Goal: Task Accomplishment & Management: Manage account settings

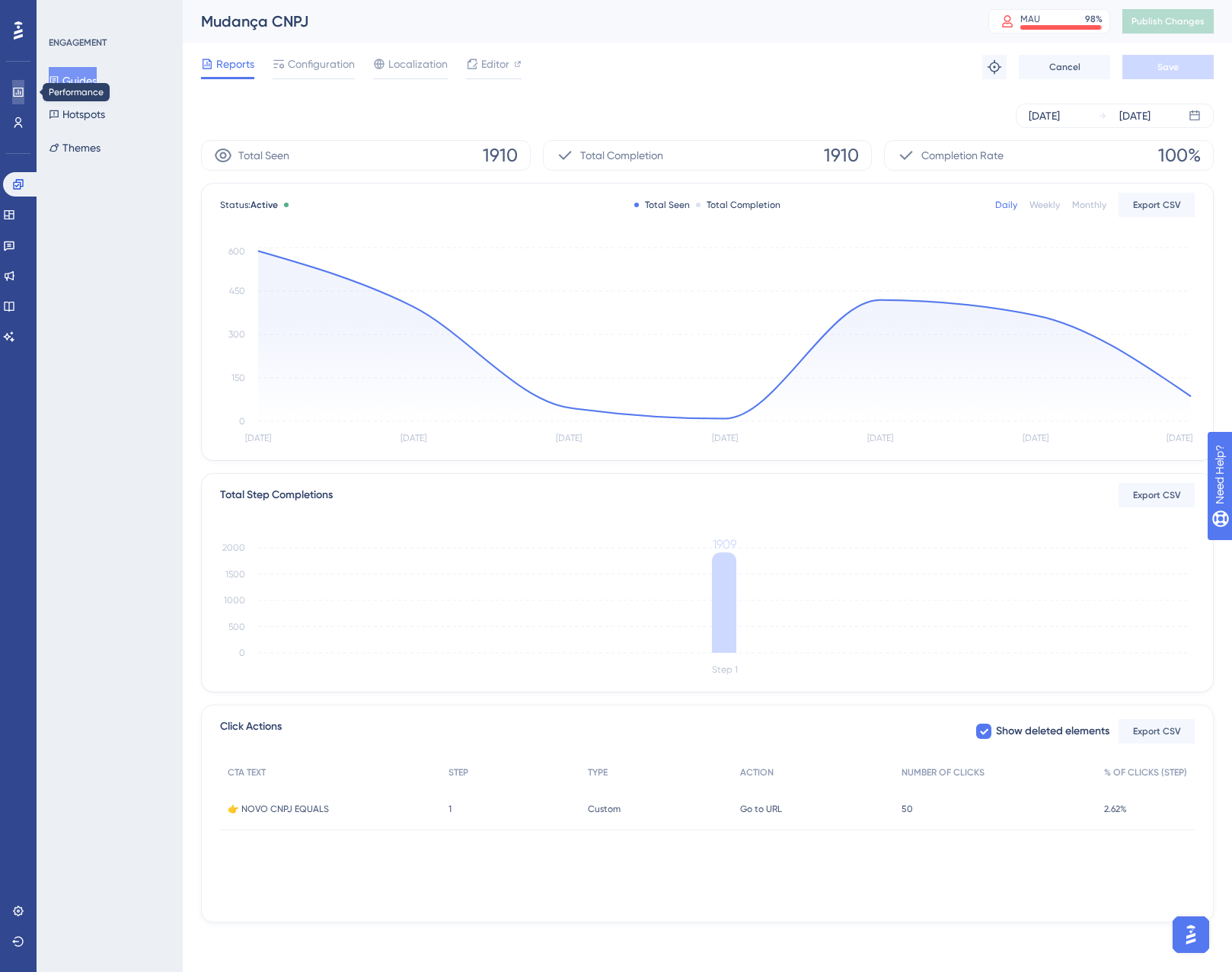
click at [23, 92] on icon at bounding box center [18, 92] width 10 height 9
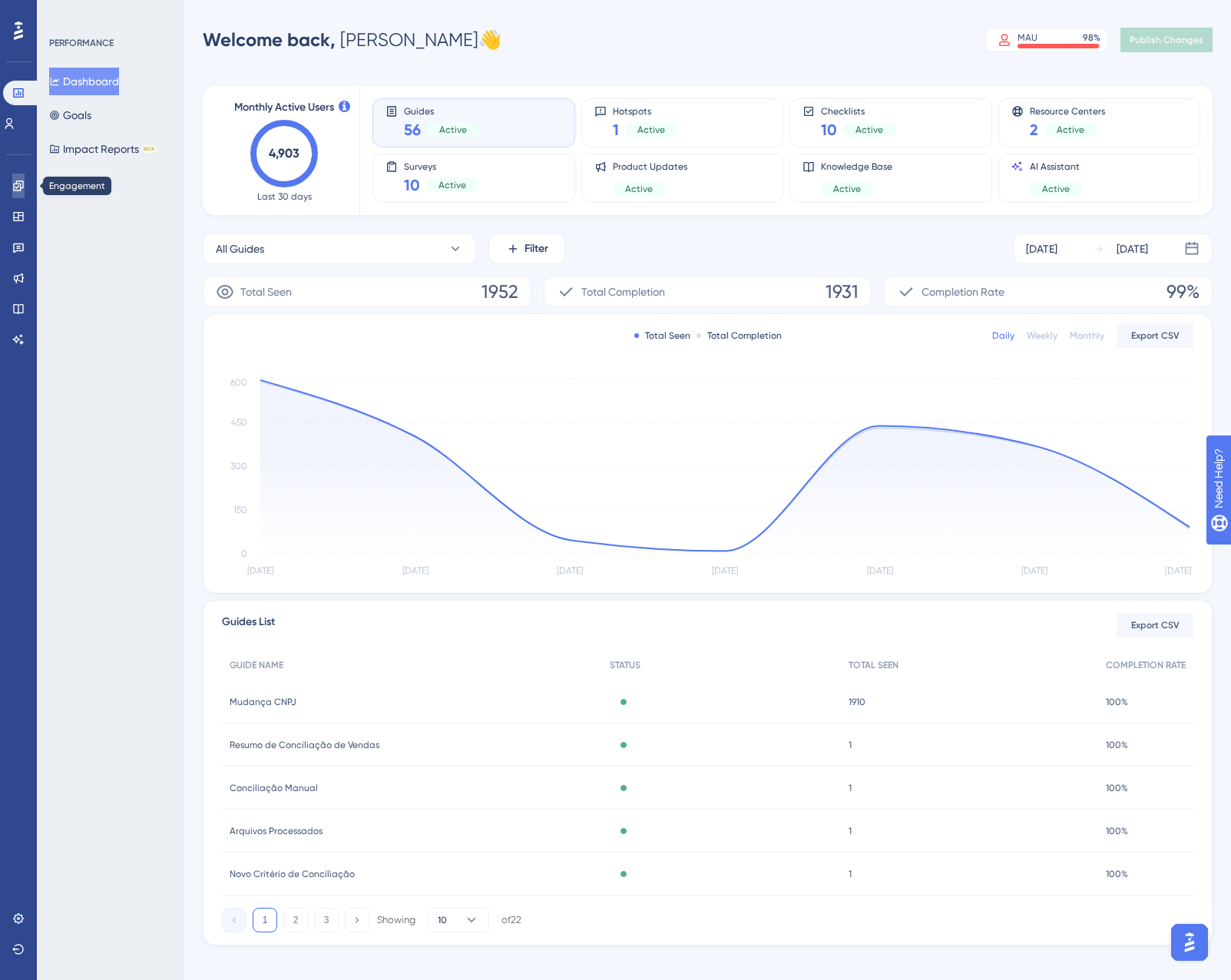
click at [25, 187] on link at bounding box center [18, 186] width 12 height 25
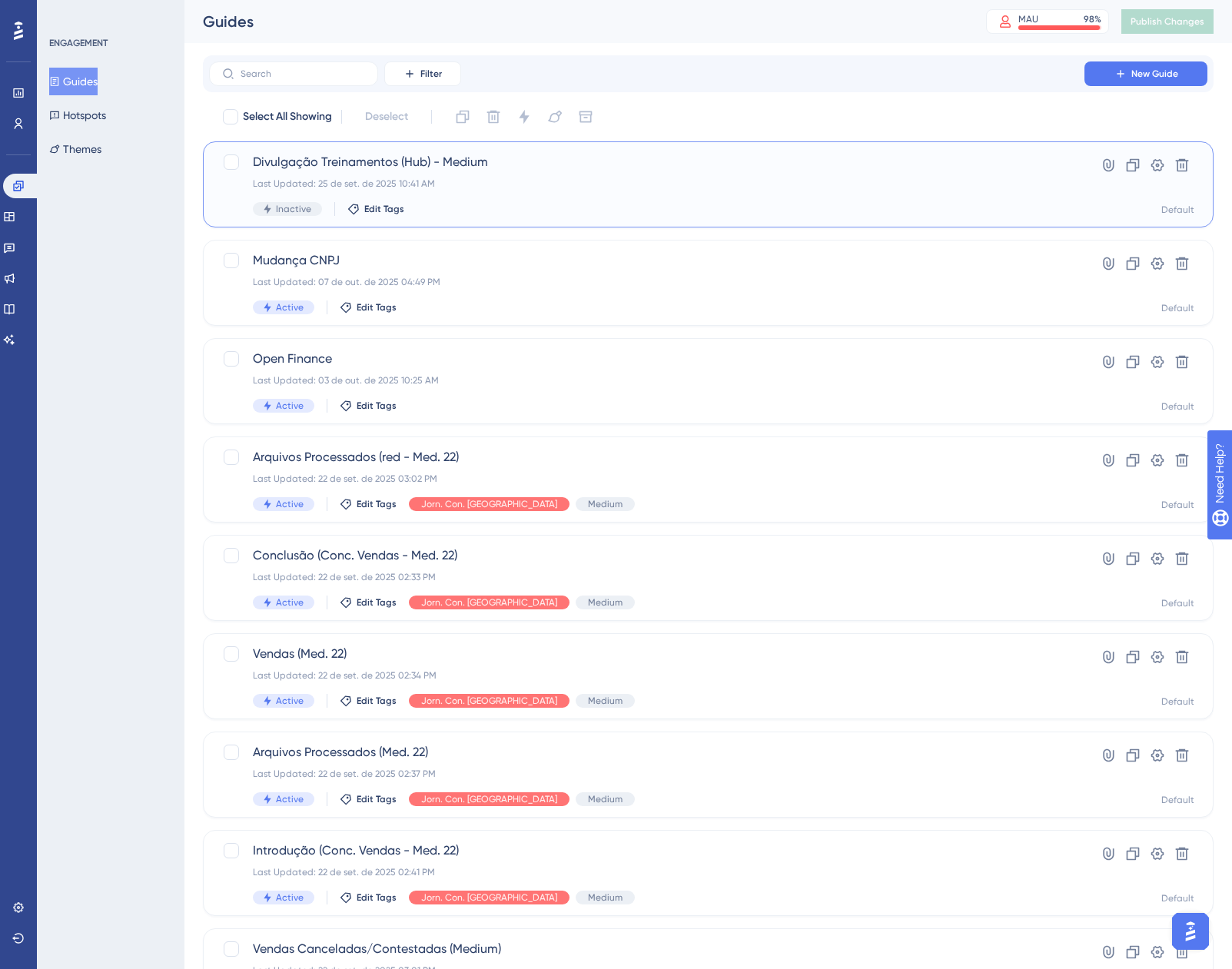
click at [676, 164] on span "Divulgação Treinamentos (Hub) - Medium" at bounding box center [646, 162] width 788 height 19
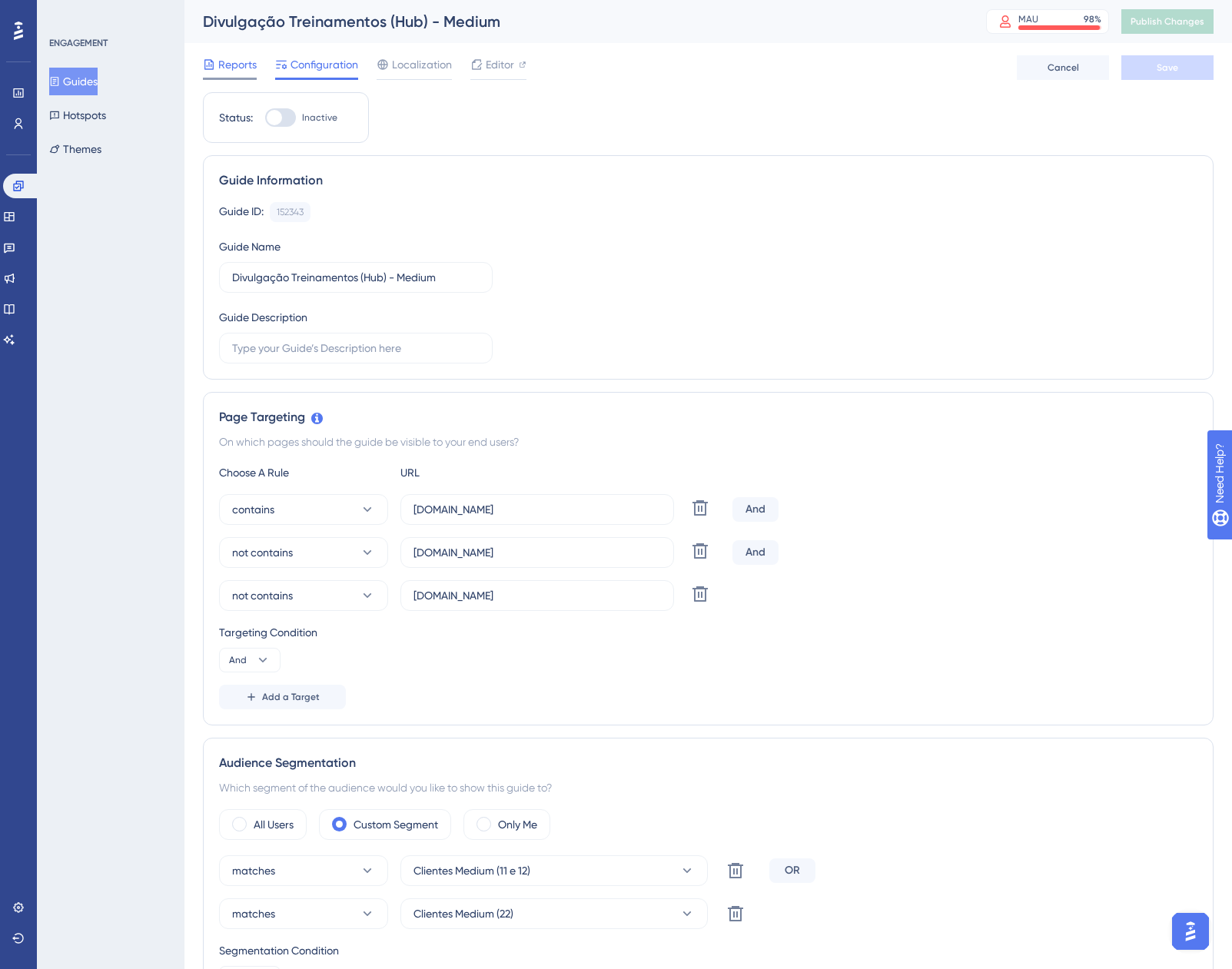
click at [240, 66] on span "Reports" at bounding box center [237, 65] width 39 height 19
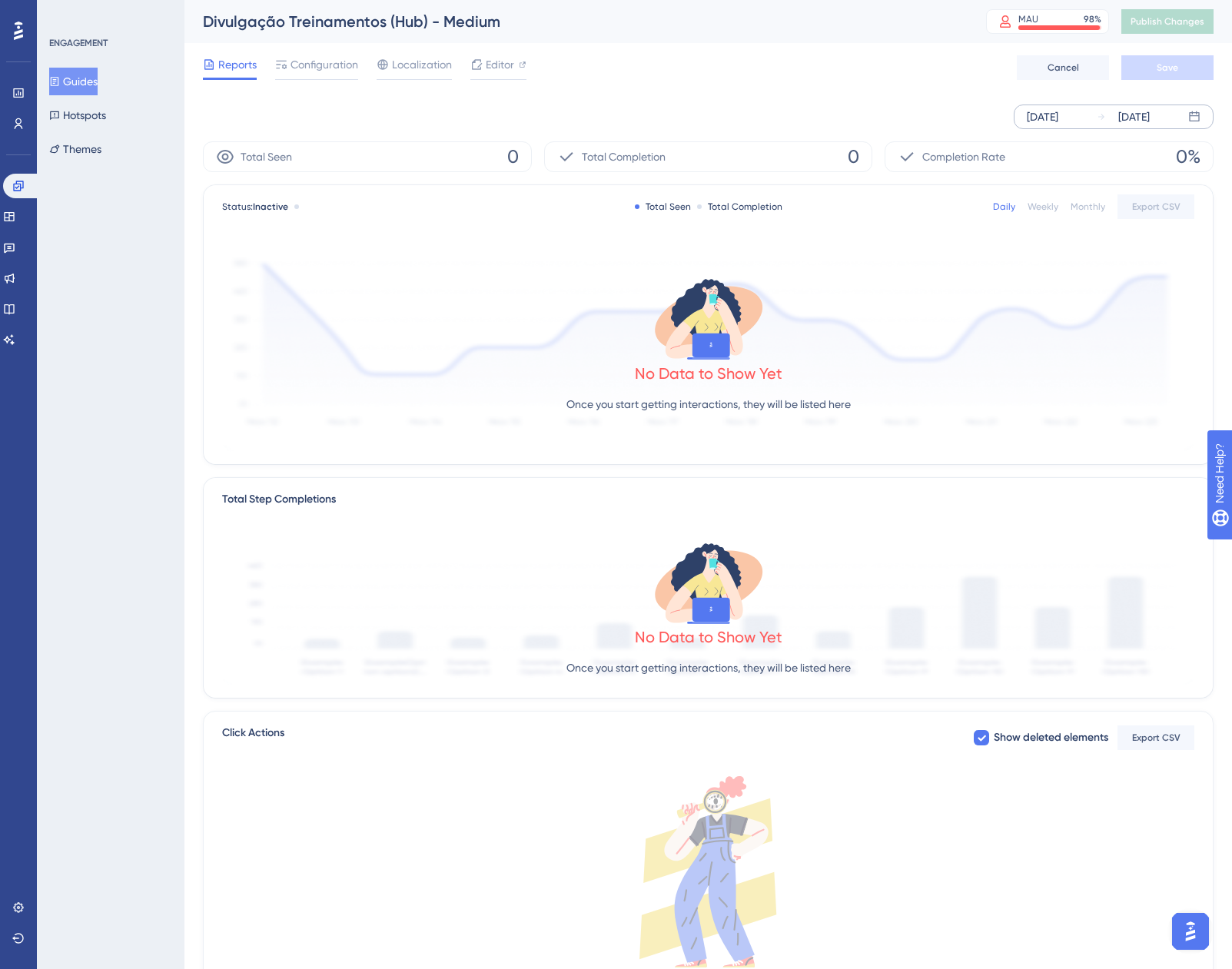
click at [1058, 117] on div "[DATE]" at bounding box center [1043, 117] width 32 height 19
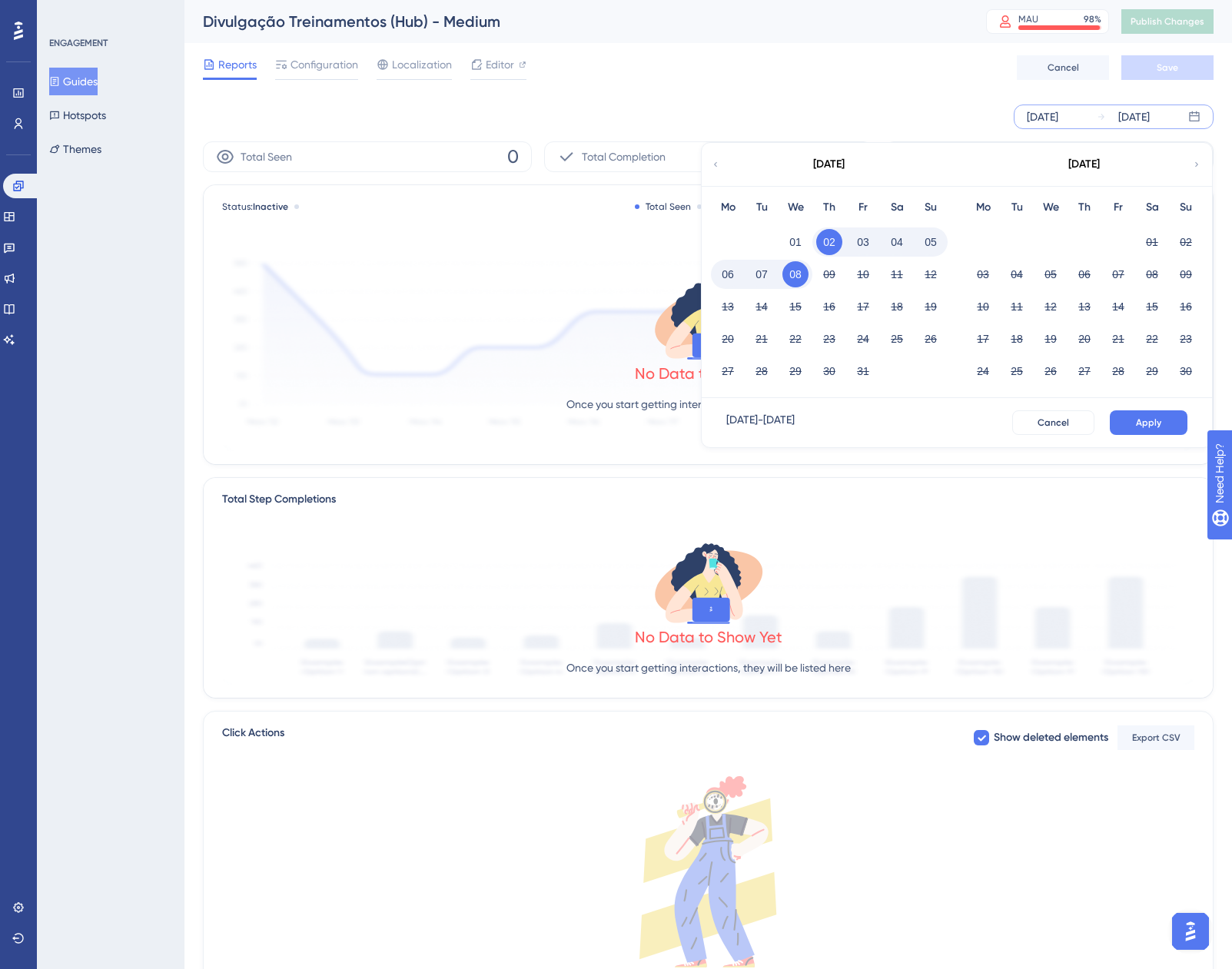
click at [729, 163] on div "[DATE]" at bounding box center [828, 165] width 254 height 43
click at [713, 166] on icon at bounding box center [715, 165] width 9 height 14
click at [853, 238] on div "01" at bounding box center [862, 242] width 33 height 29
click at [977, 240] on button "01" at bounding box center [983, 242] width 26 height 26
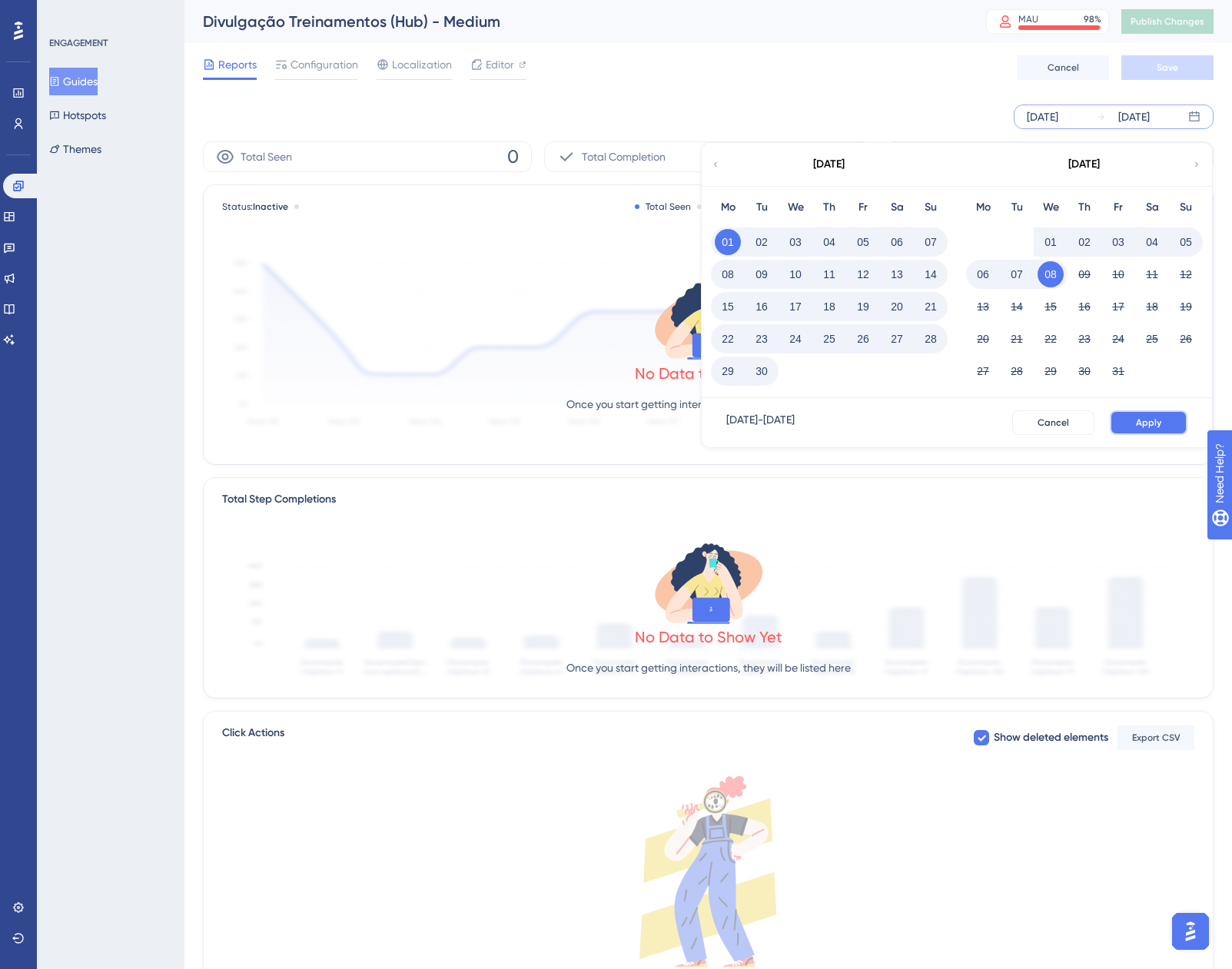
click at [1154, 421] on span "Apply" at bounding box center [1149, 423] width 26 height 12
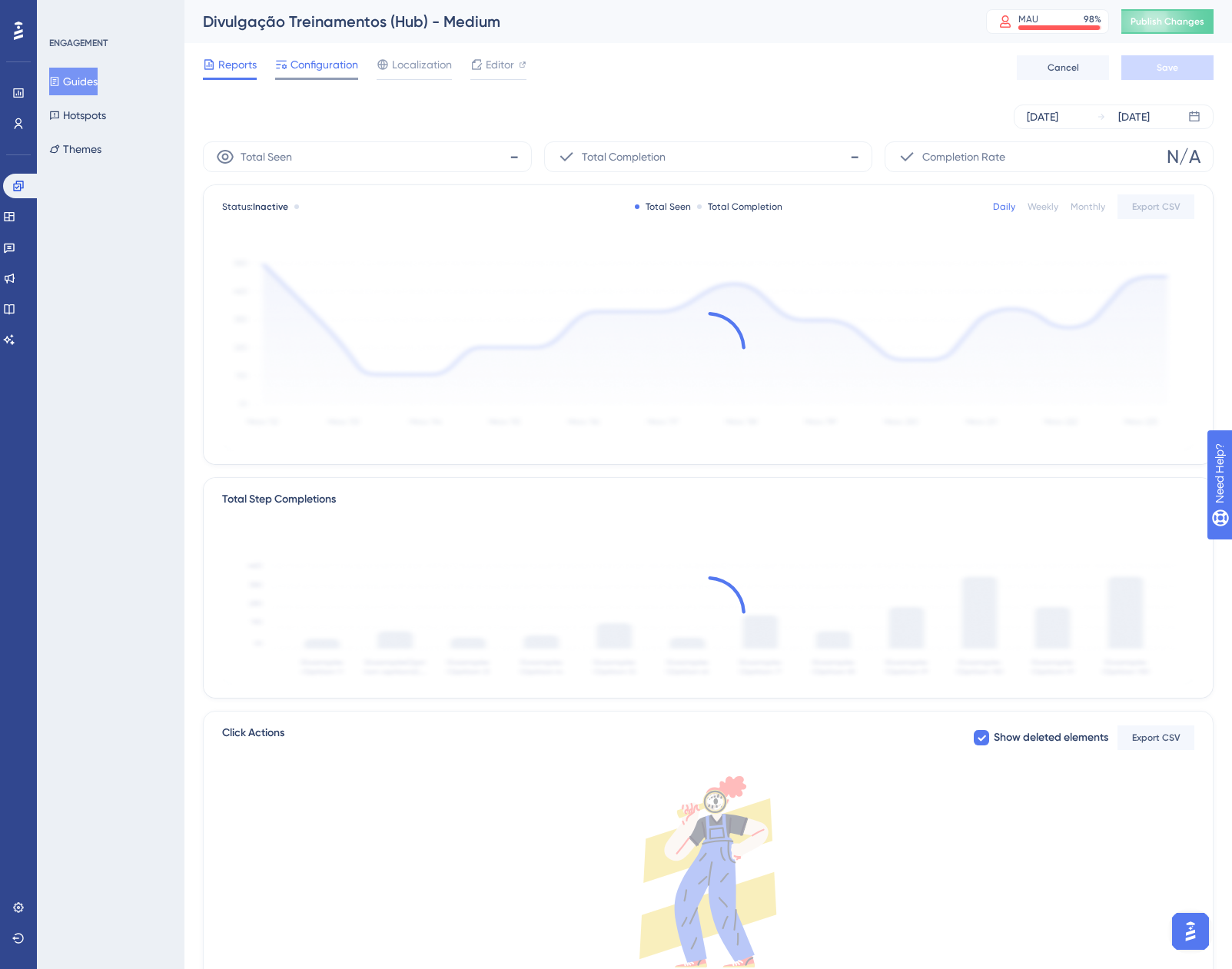
click at [327, 72] on span "Configuration" at bounding box center [324, 65] width 68 height 19
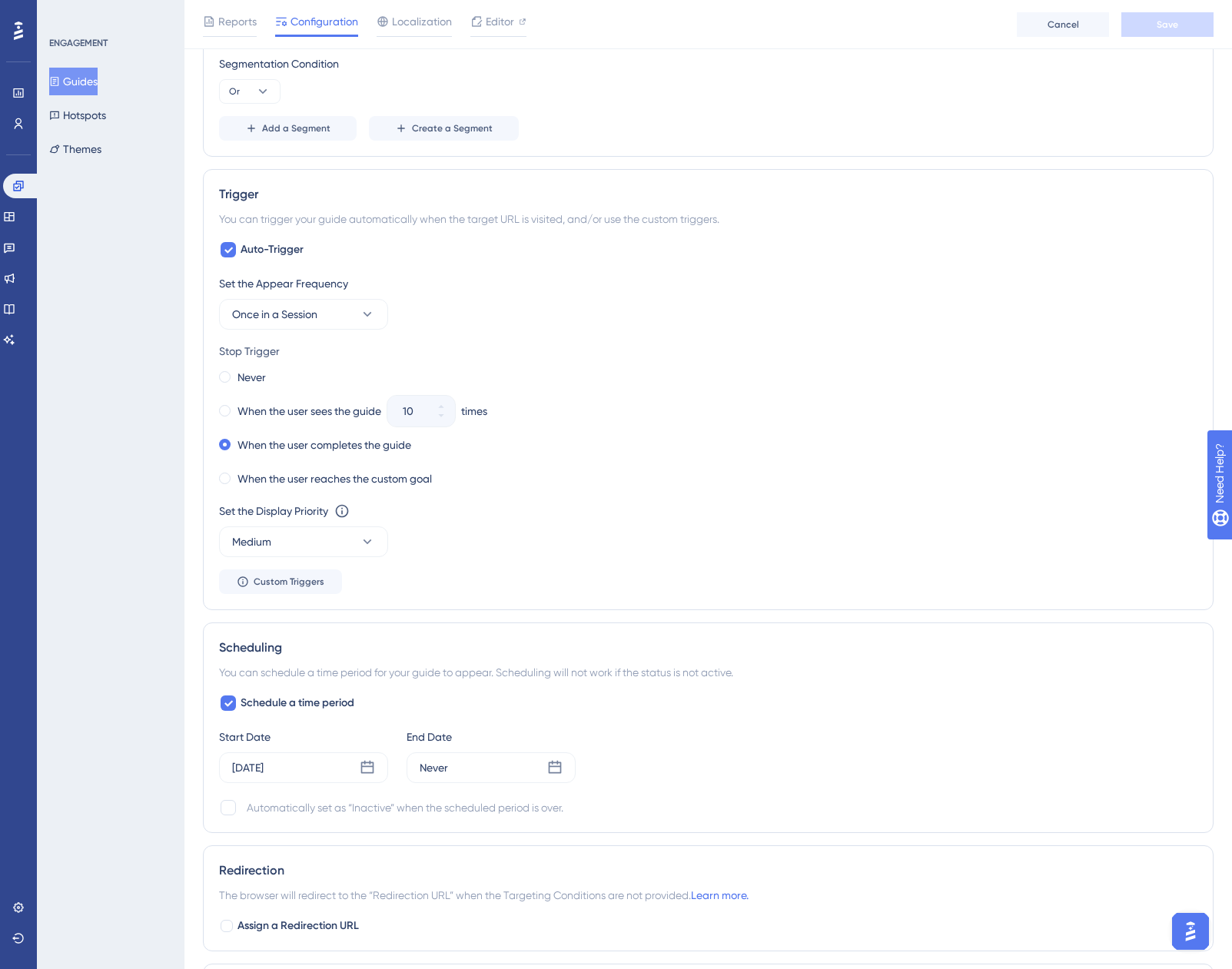
scroll to position [923, 0]
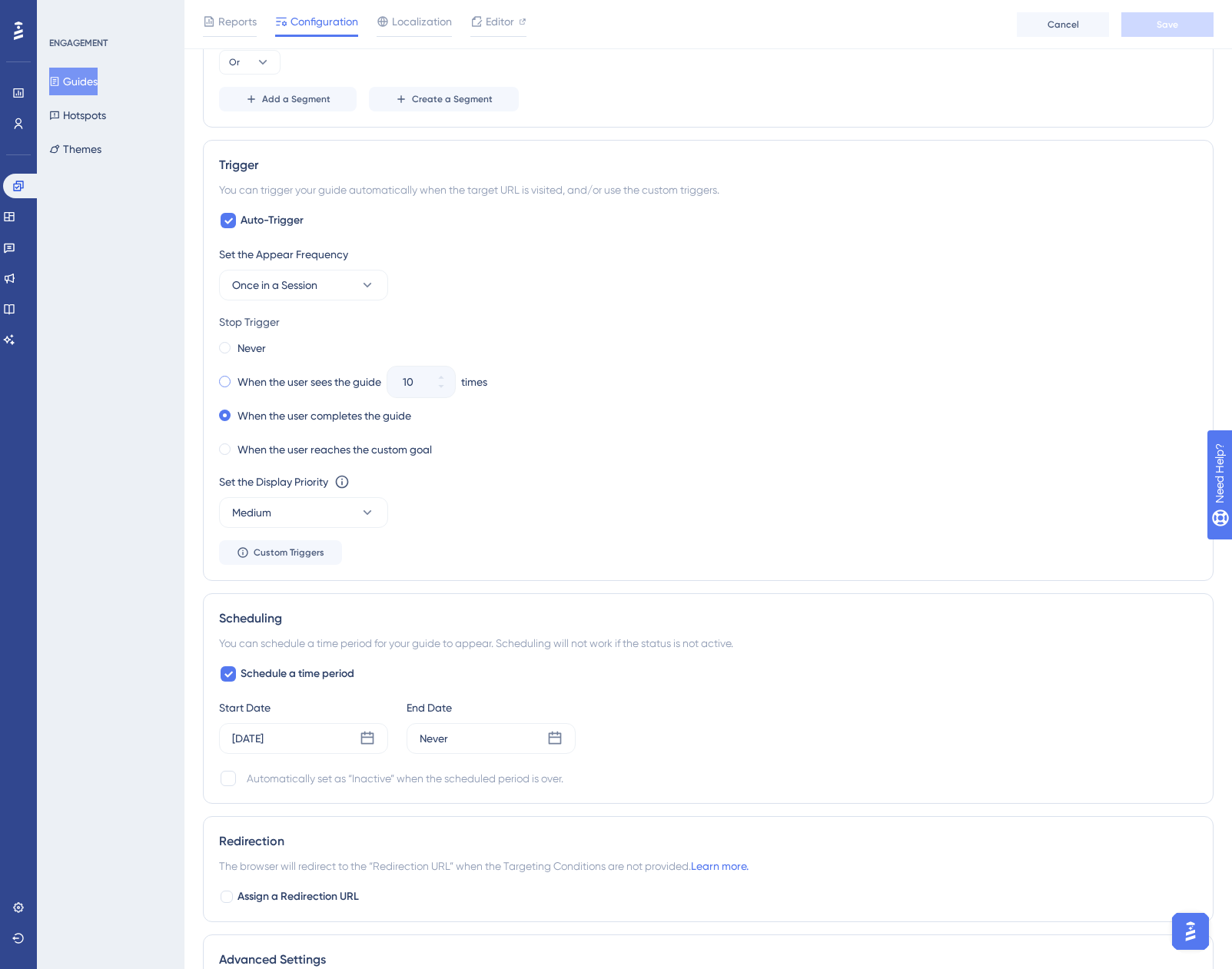
click at [238, 384] on label "When the user sees the guide" at bounding box center [310, 382] width 144 height 19
click at [407, 385] on input "10" at bounding box center [413, 382] width 21 height 19
type input "3"
click at [567, 379] on div "When the user sees the guide 3 times" at bounding box center [707, 382] width 978 height 21
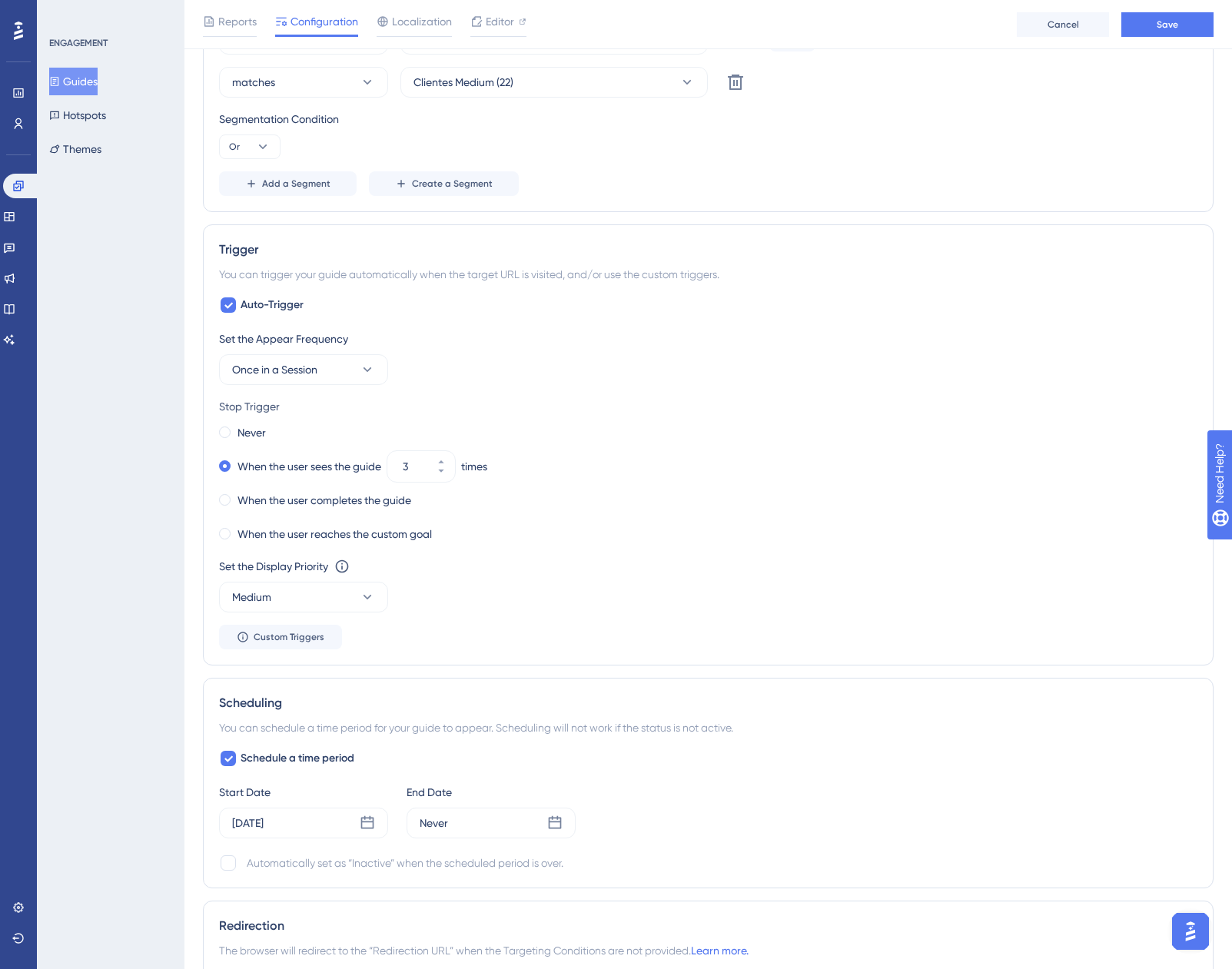
scroll to position [768, 0]
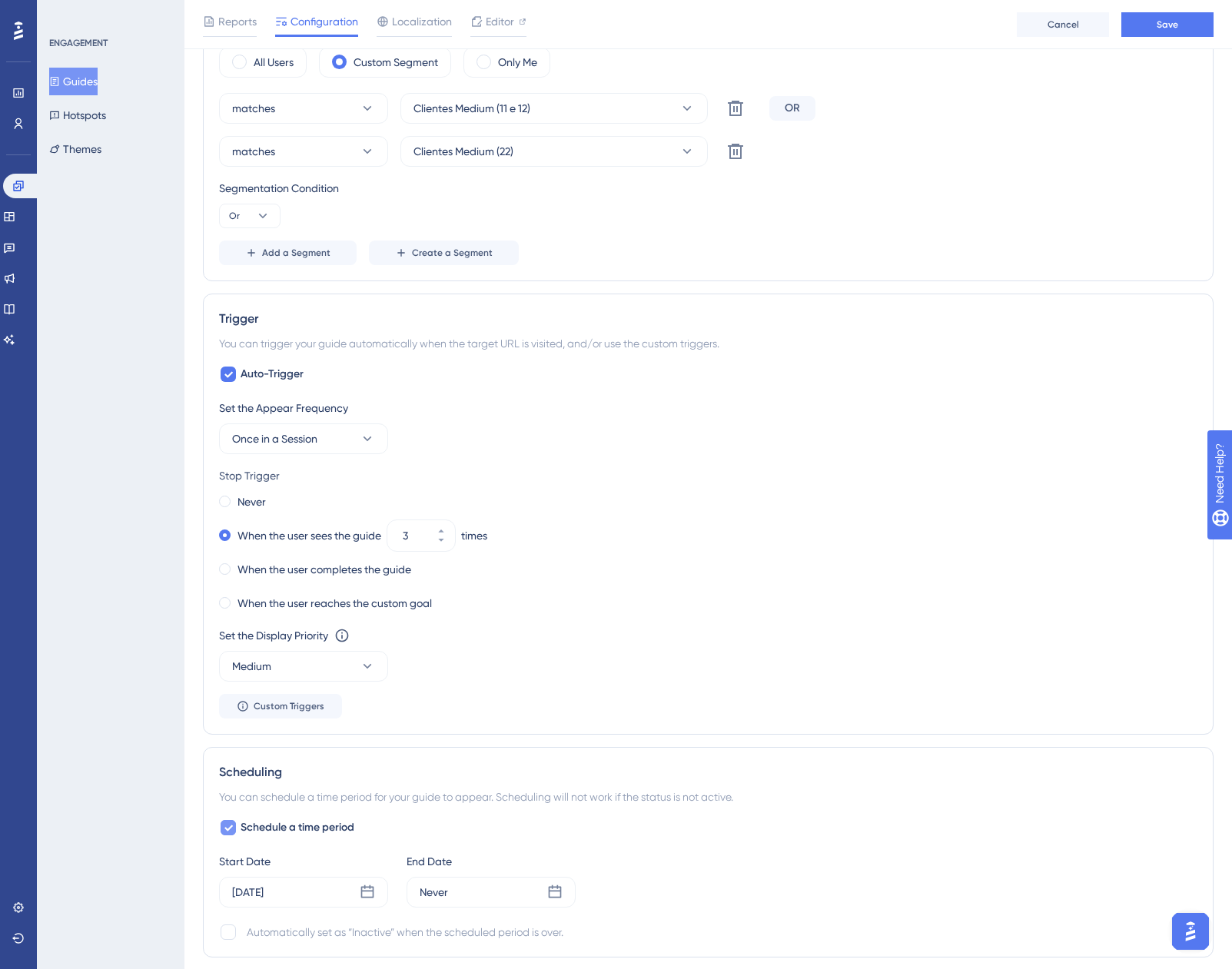
click at [291, 831] on span "Schedule a time period" at bounding box center [297, 828] width 114 height 19
checkbox input "false"
click at [1181, 28] on button "Save" at bounding box center [1168, 24] width 93 height 25
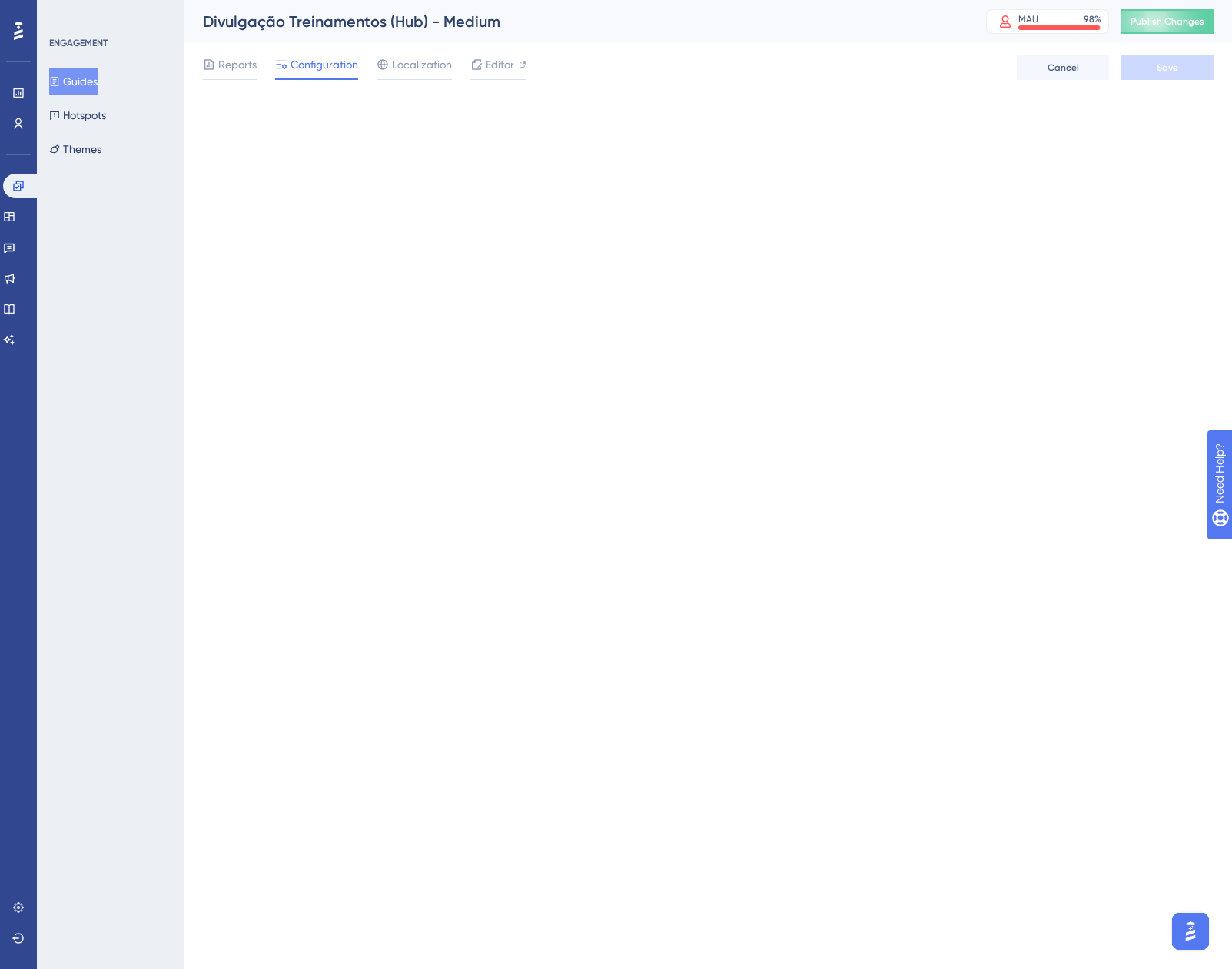
scroll to position [0, 0]
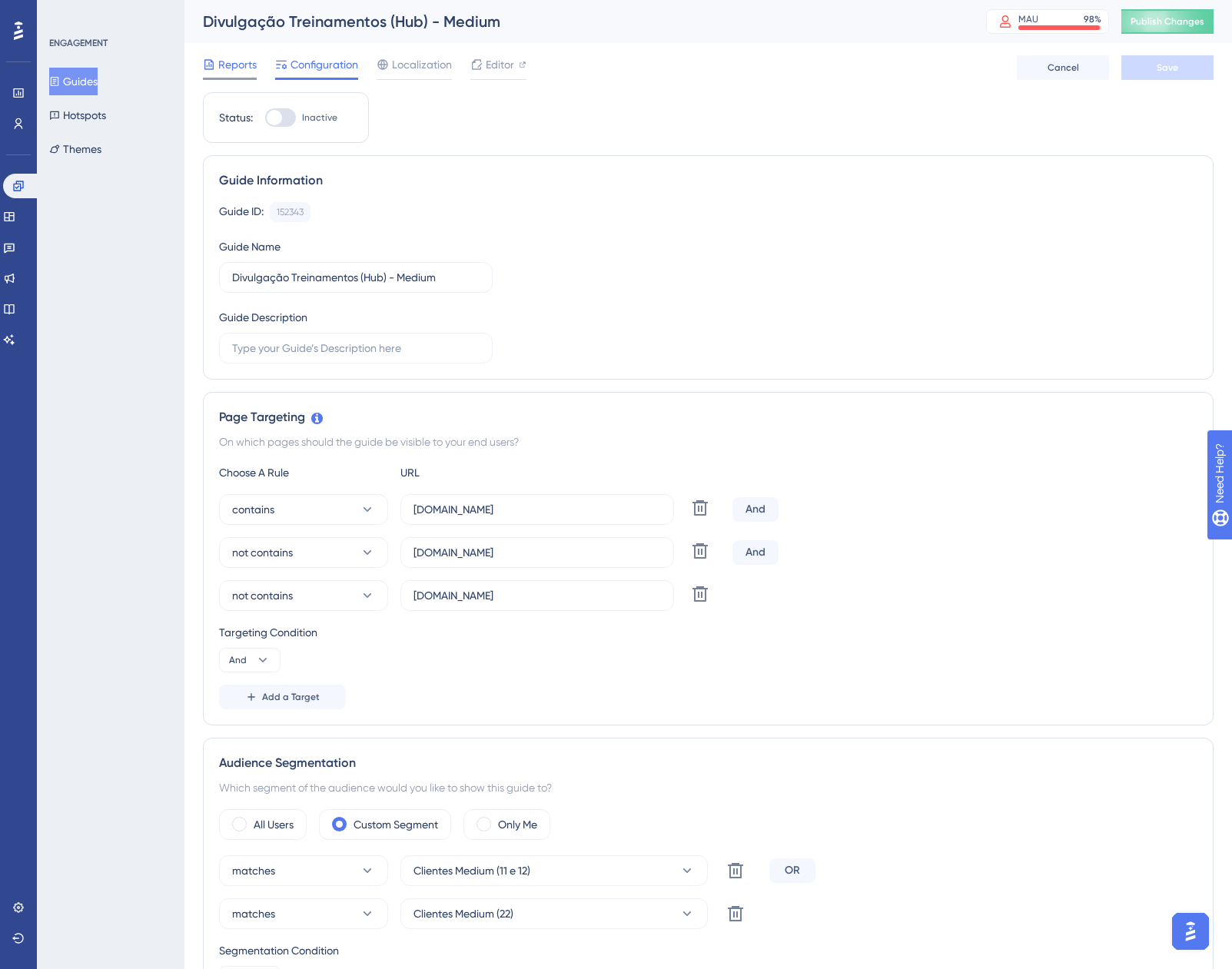
click at [249, 72] on span "Reports" at bounding box center [237, 65] width 39 height 19
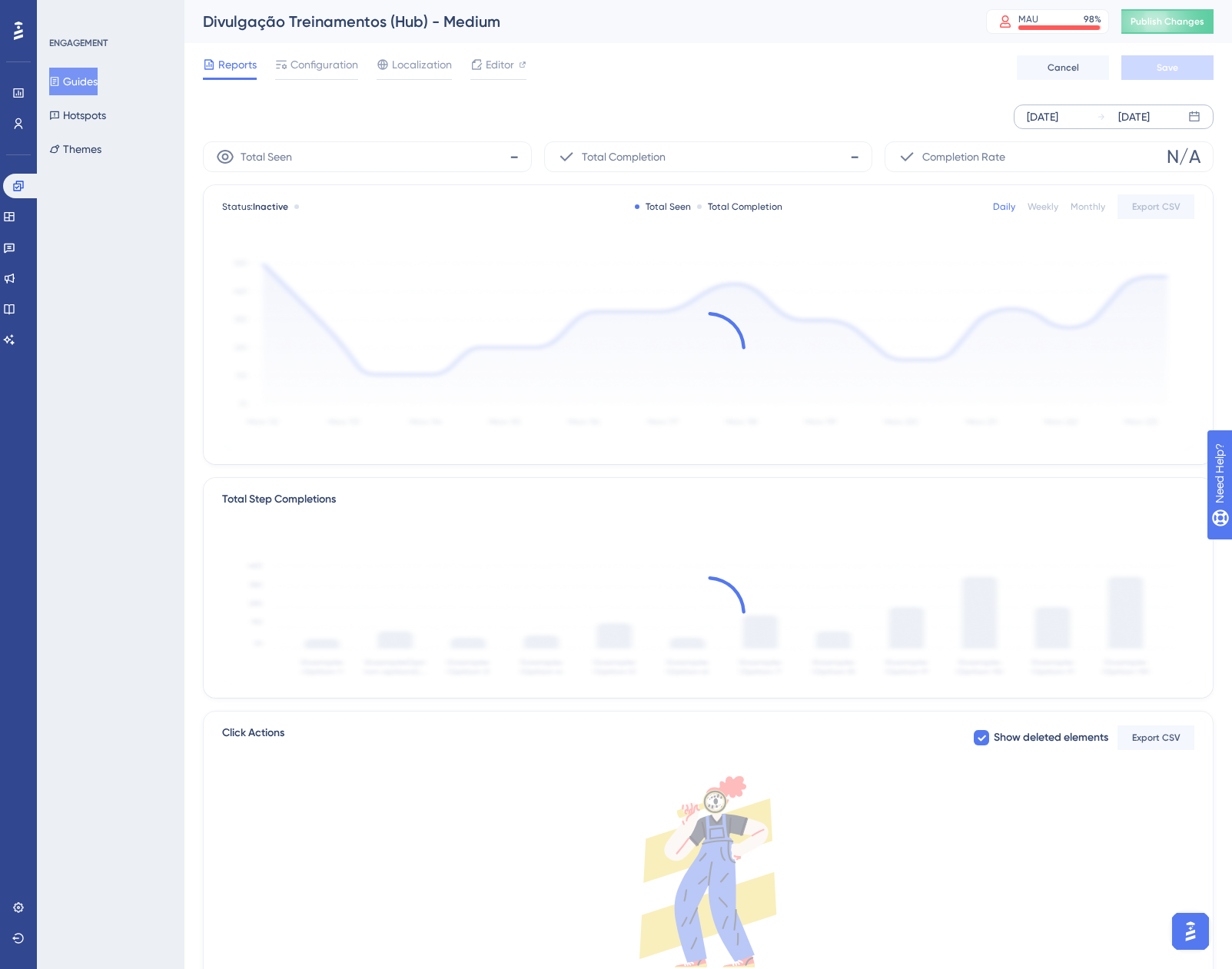
click at [1058, 119] on div "[DATE]" at bounding box center [1043, 117] width 32 height 19
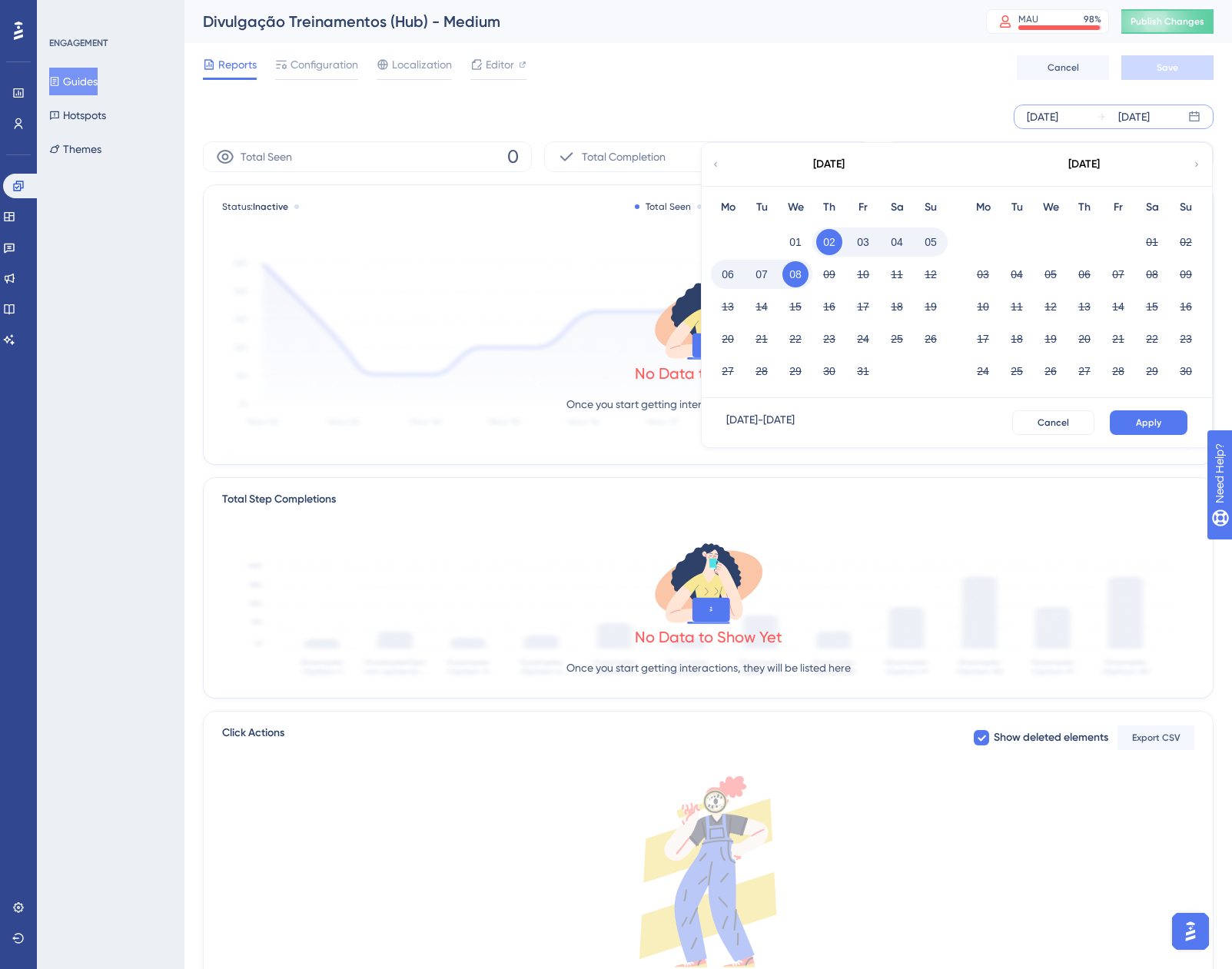
click at [724, 168] on div "[DATE]" at bounding box center [828, 165] width 254 height 43
click at [714, 164] on icon at bounding box center [715, 165] width 9 height 14
click at [868, 238] on button "01" at bounding box center [862, 242] width 26 height 26
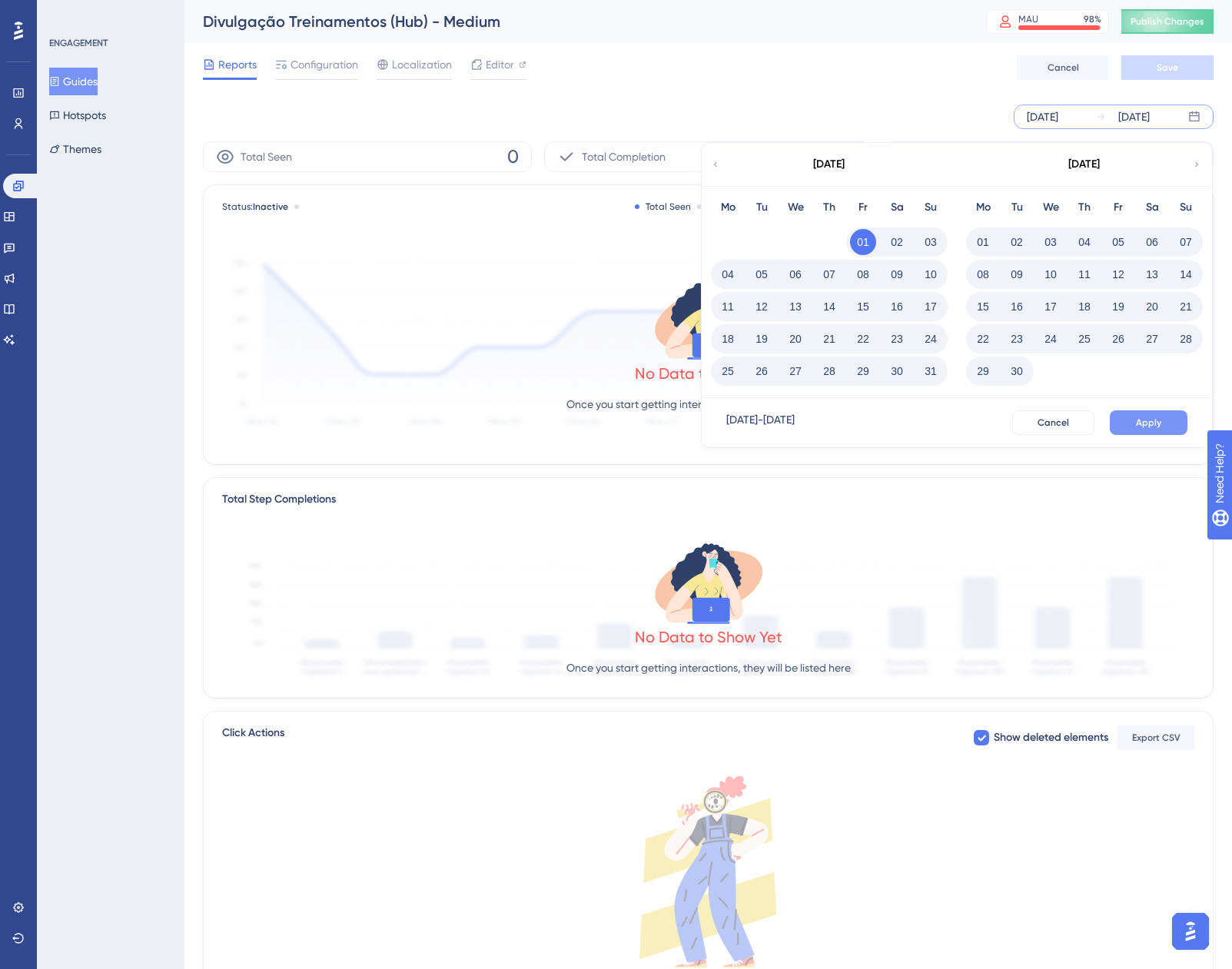
click at [1139, 416] on button "Apply" at bounding box center [1148, 423] width 78 height 25
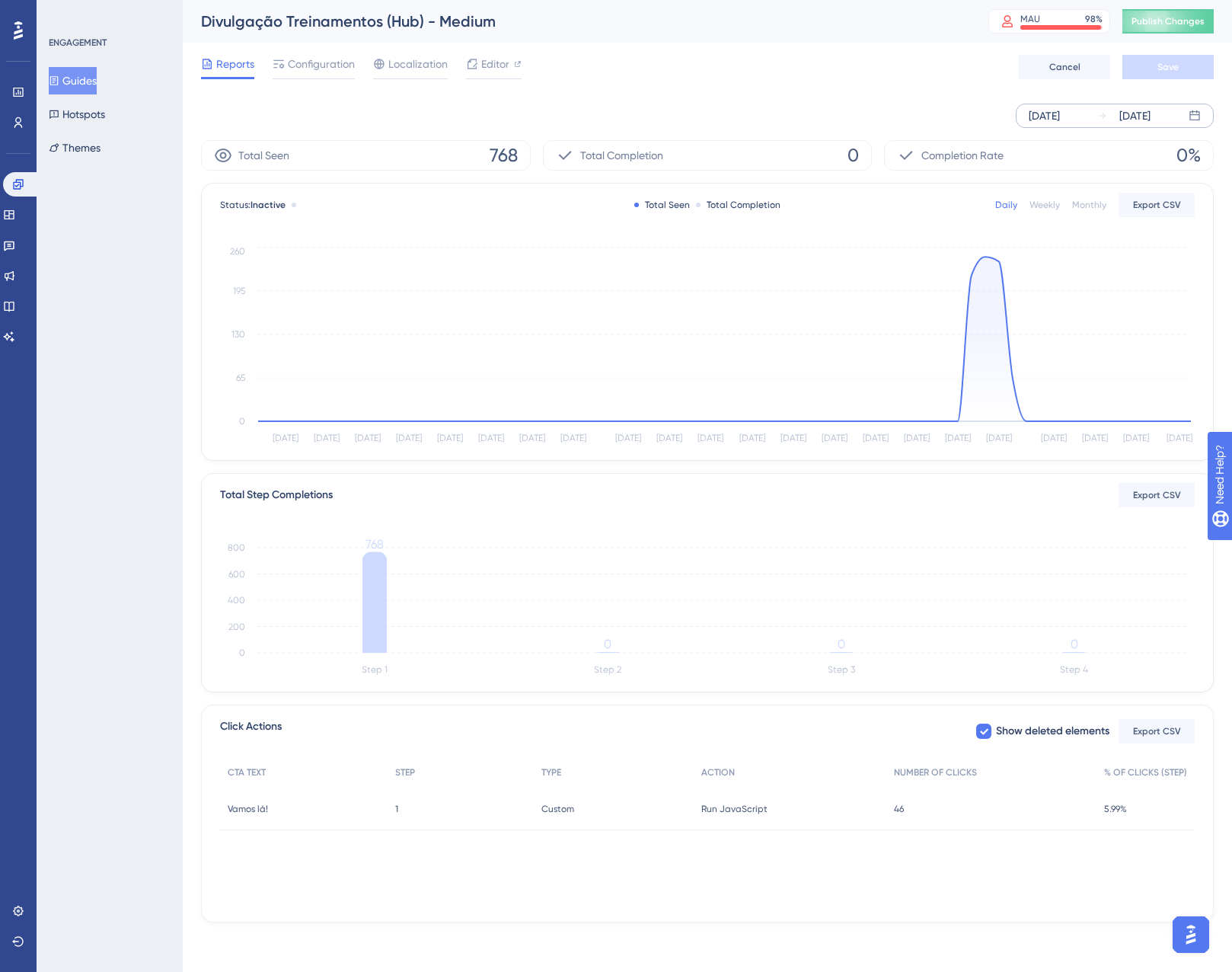
click at [88, 82] on button "Guides" at bounding box center [72, 81] width 48 height 27
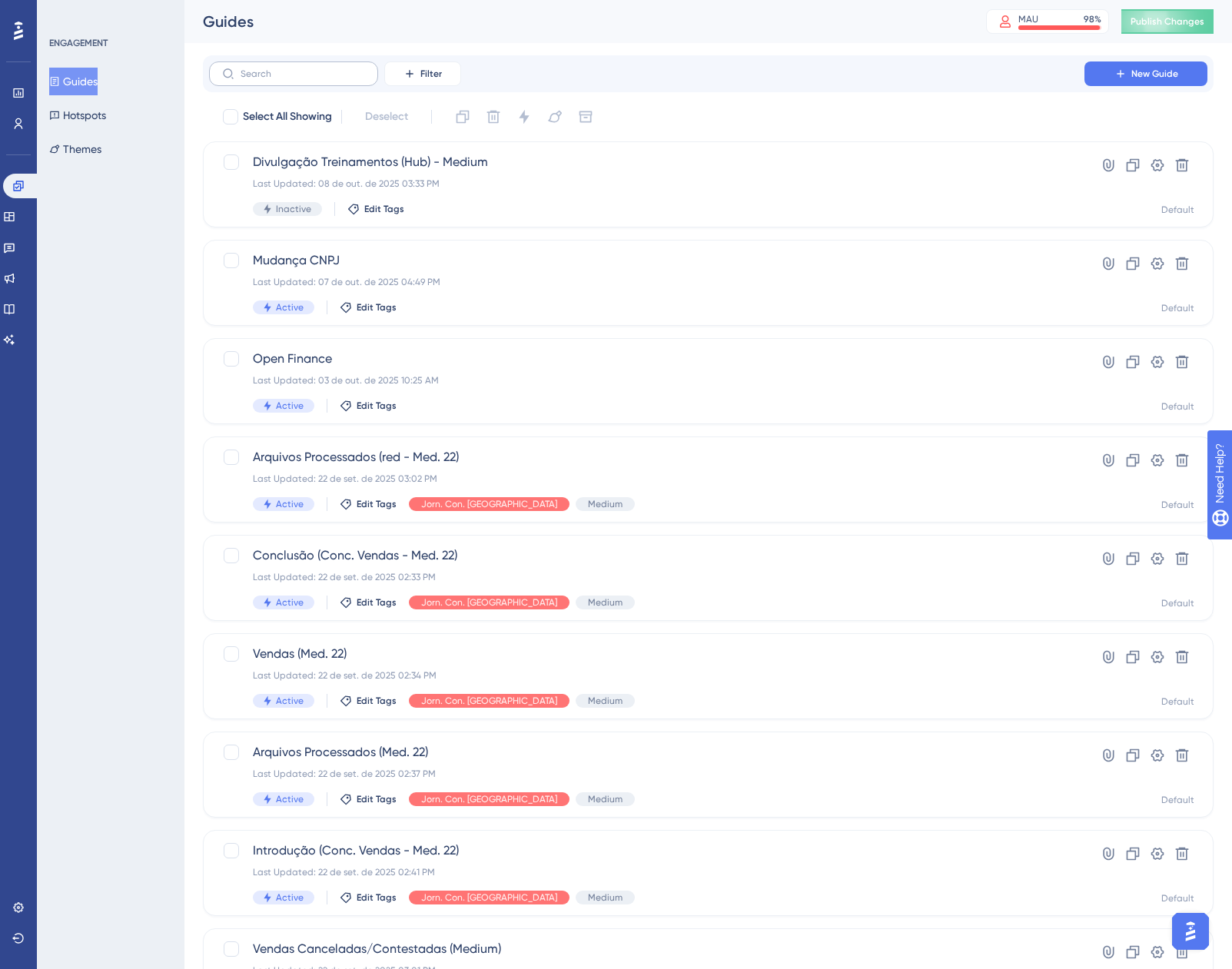
click at [334, 80] on label at bounding box center [293, 74] width 169 height 25
click at [334, 79] on input "text" at bounding box center [303, 74] width 124 height 11
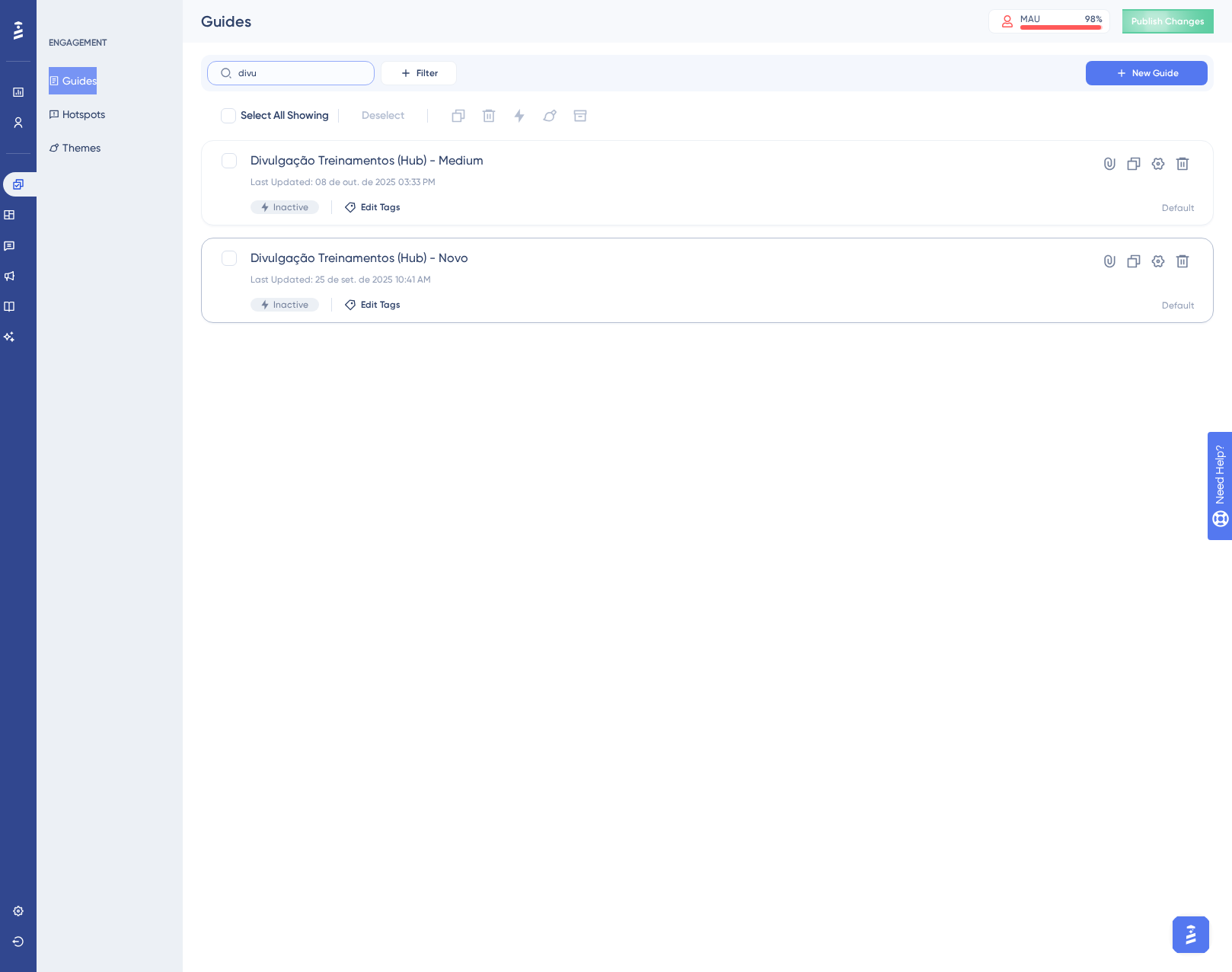
type input "divu"
click at [514, 274] on div "Last Updated: 25 de set. de 2025 10:41 AM" at bounding box center [647, 280] width 792 height 12
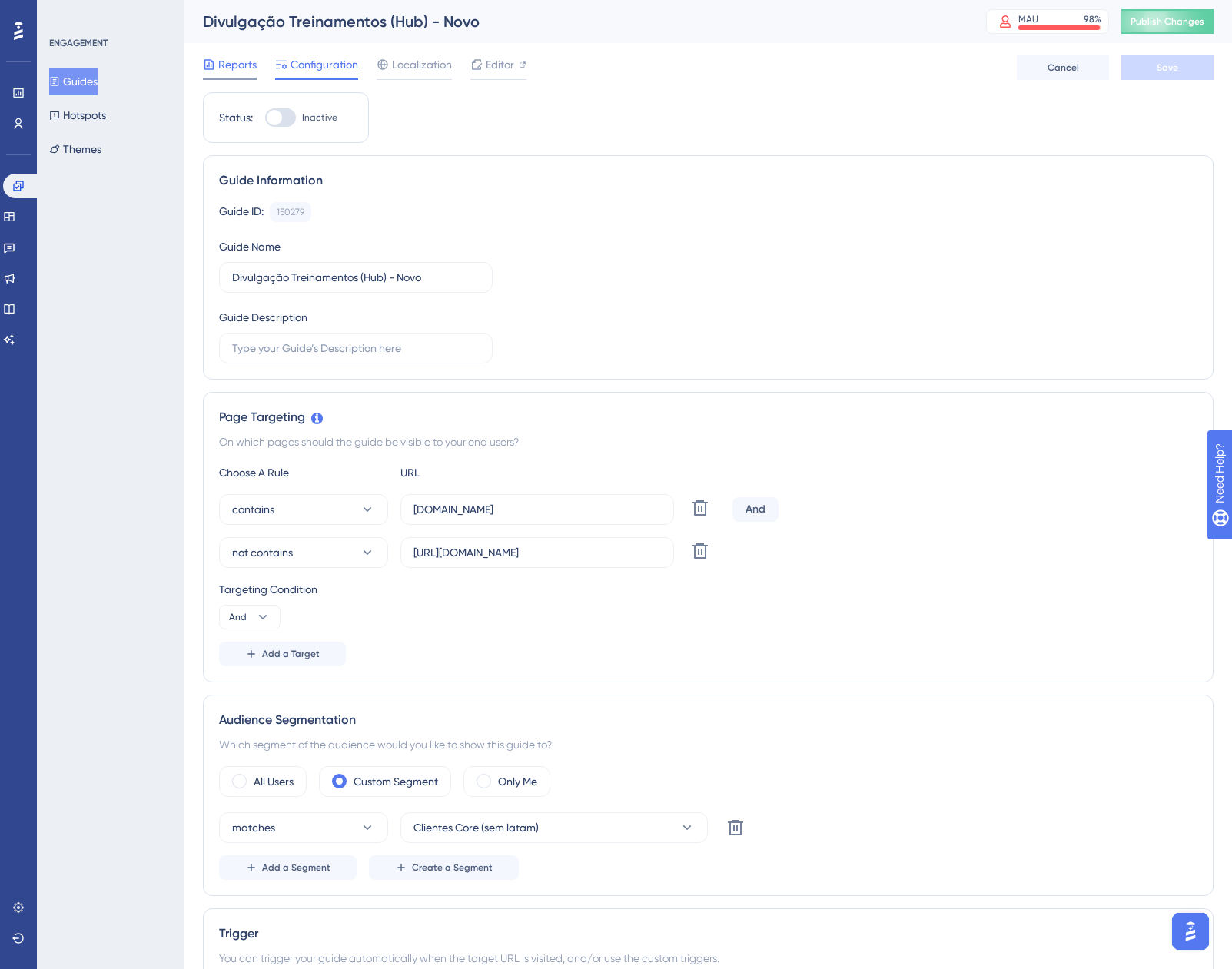
click at [231, 75] on div "Reports" at bounding box center [230, 68] width 54 height 25
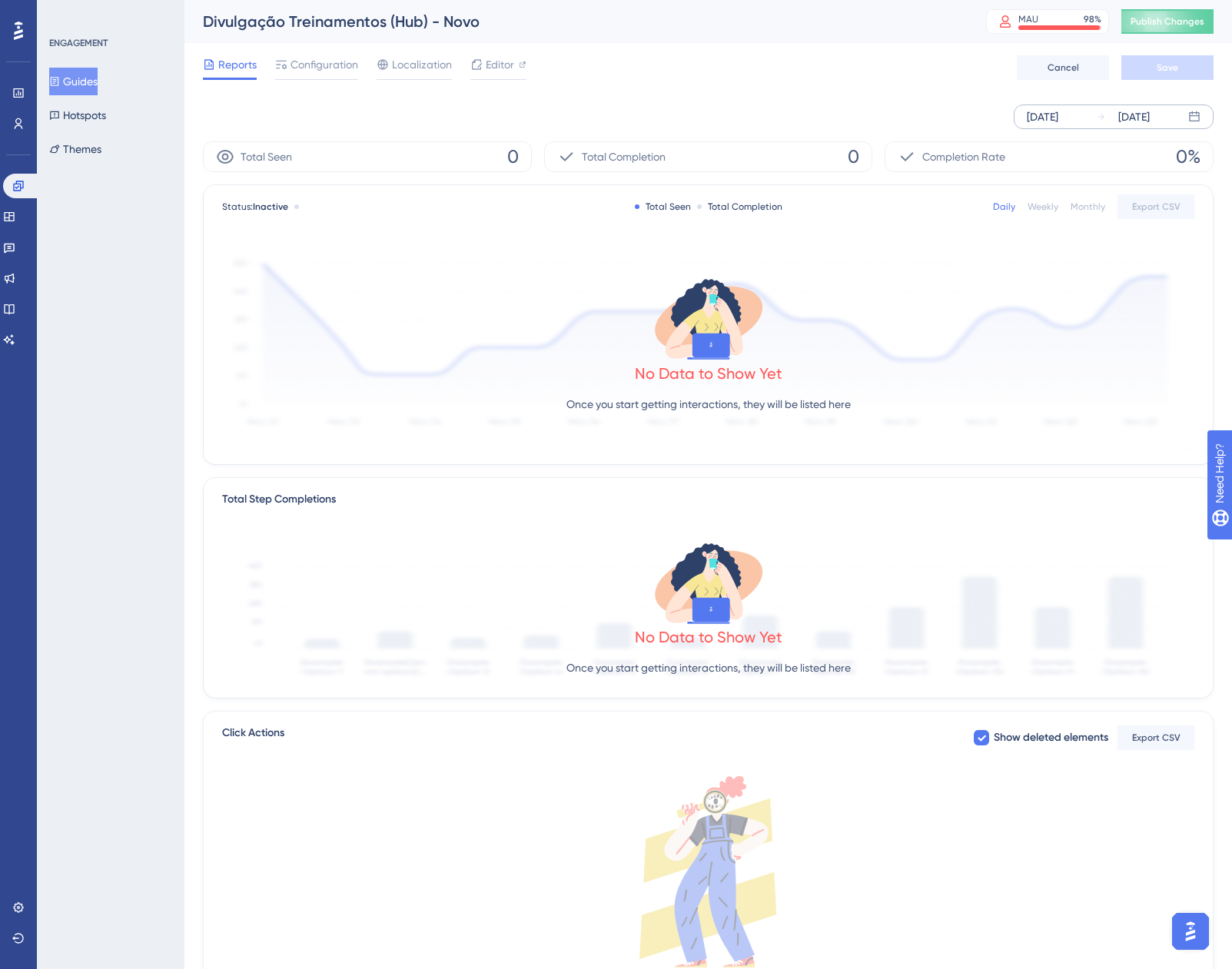
click at [1052, 109] on div "[DATE]" at bounding box center [1043, 117] width 32 height 19
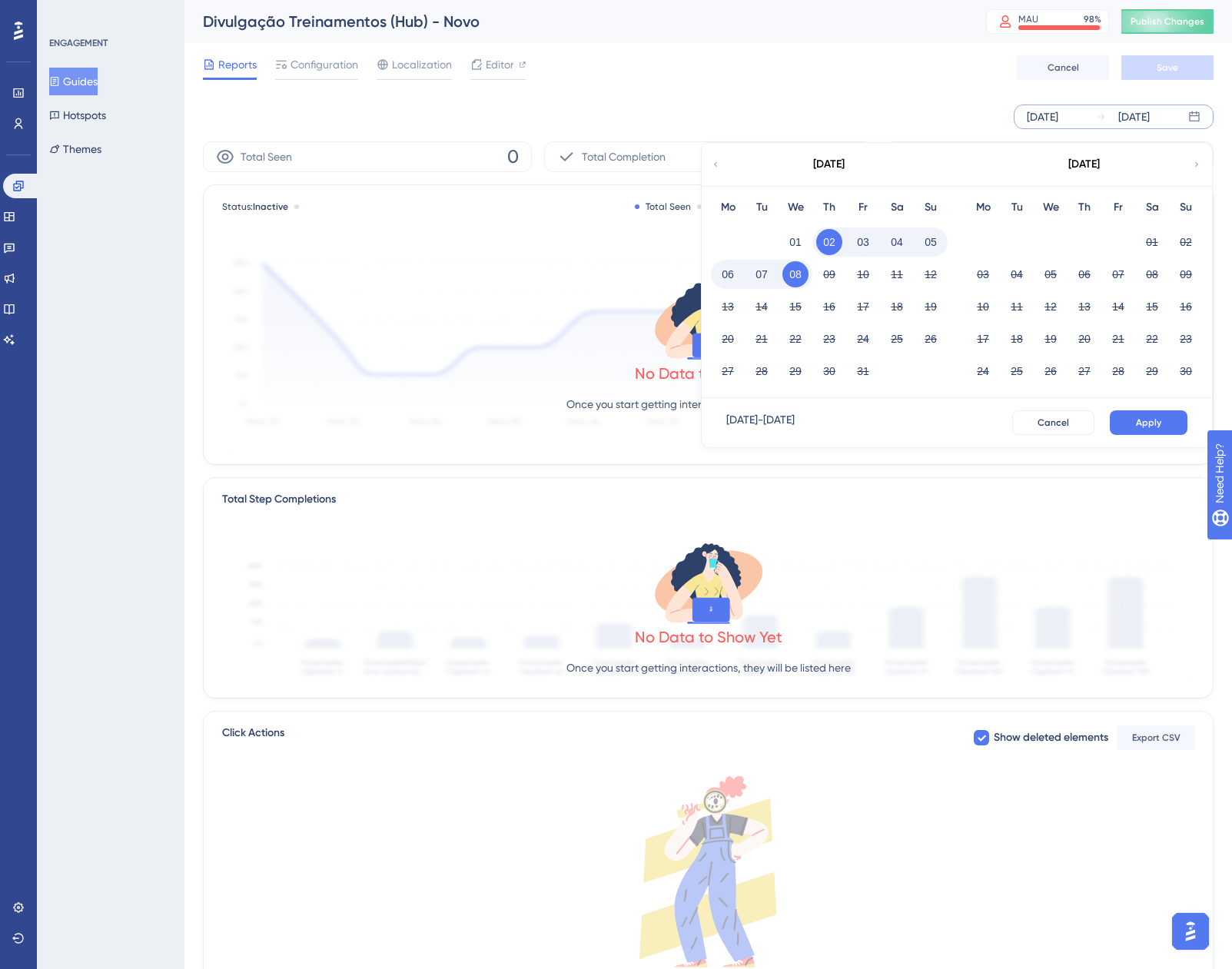
click at [731, 172] on div "[DATE]" at bounding box center [828, 165] width 254 height 43
click at [706, 166] on div "[DATE]" at bounding box center [828, 165] width 254 height 43
click at [710, 164] on div "[DATE]" at bounding box center [828, 165] width 254 height 43
click at [715, 164] on icon at bounding box center [715, 165] width 9 height 14
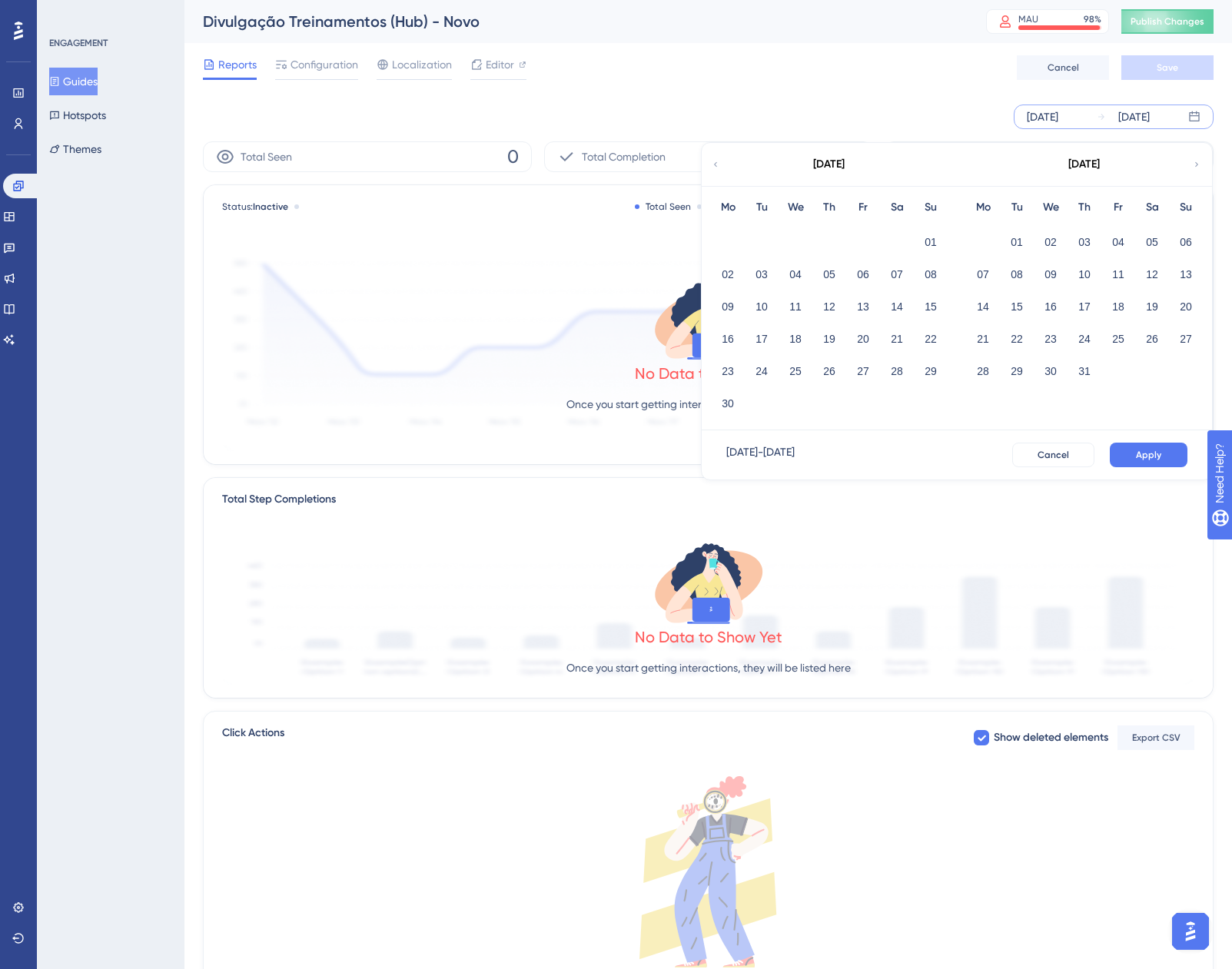
click at [1198, 164] on icon at bounding box center [1196, 165] width 9 height 14
click at [870, 237] on button "01" at bounding box center [862, 242] width 26 height 26
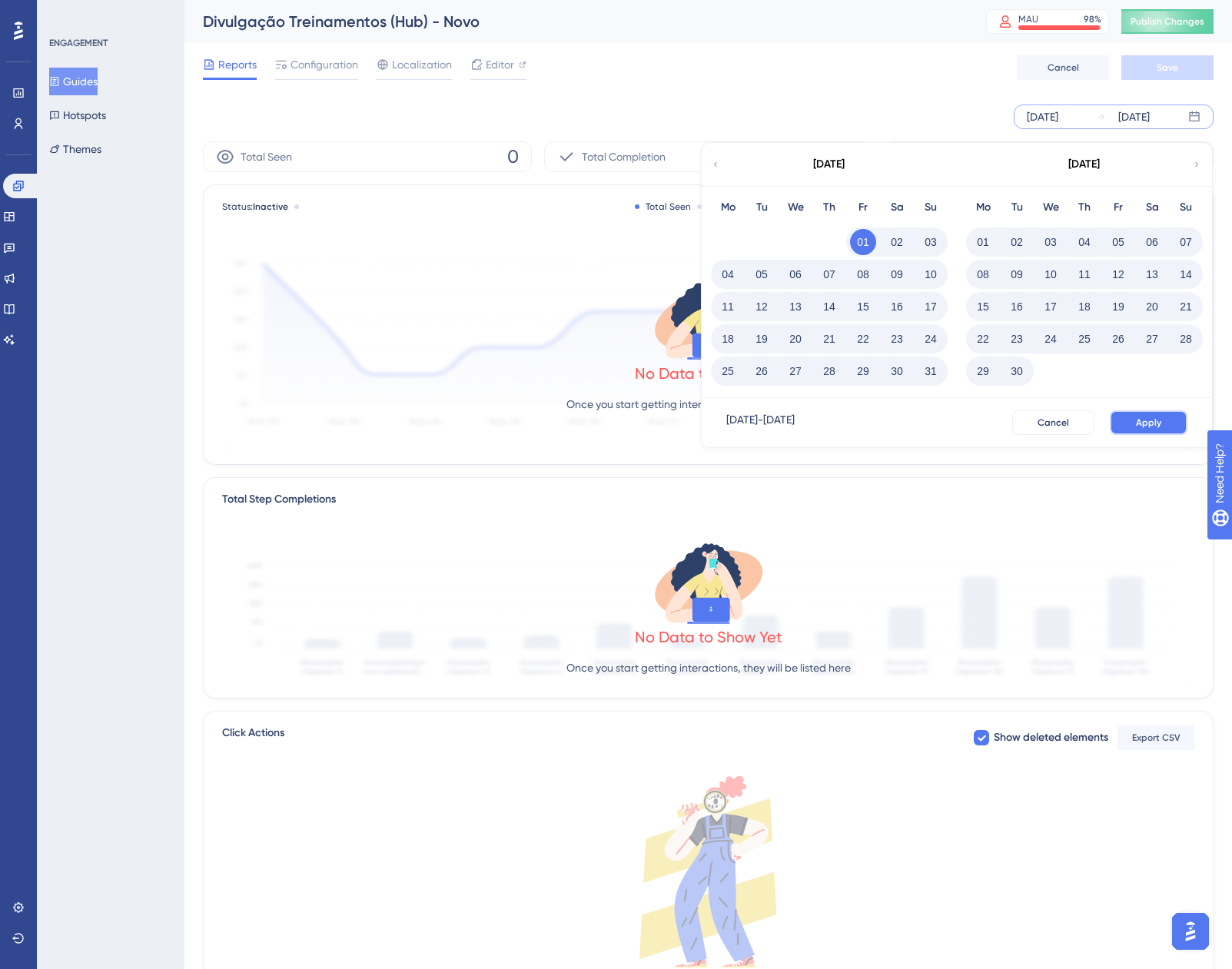
click at [1138, 412] on button "Apply" at bounding box center [1148, 423] width 78 height 25
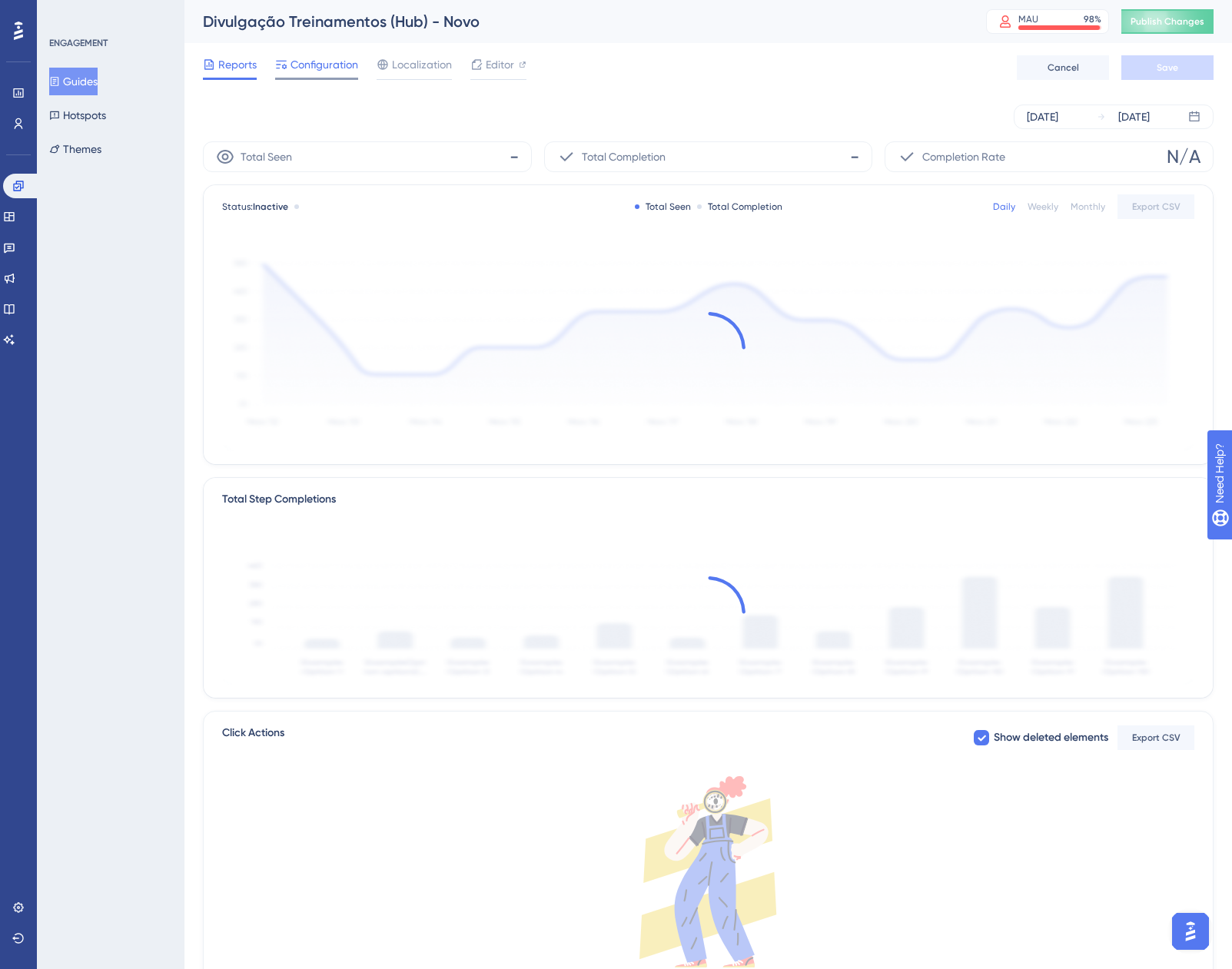
click at [310, 69] on span "Configuration" at bounding box center [324, 65] width 68 height 19
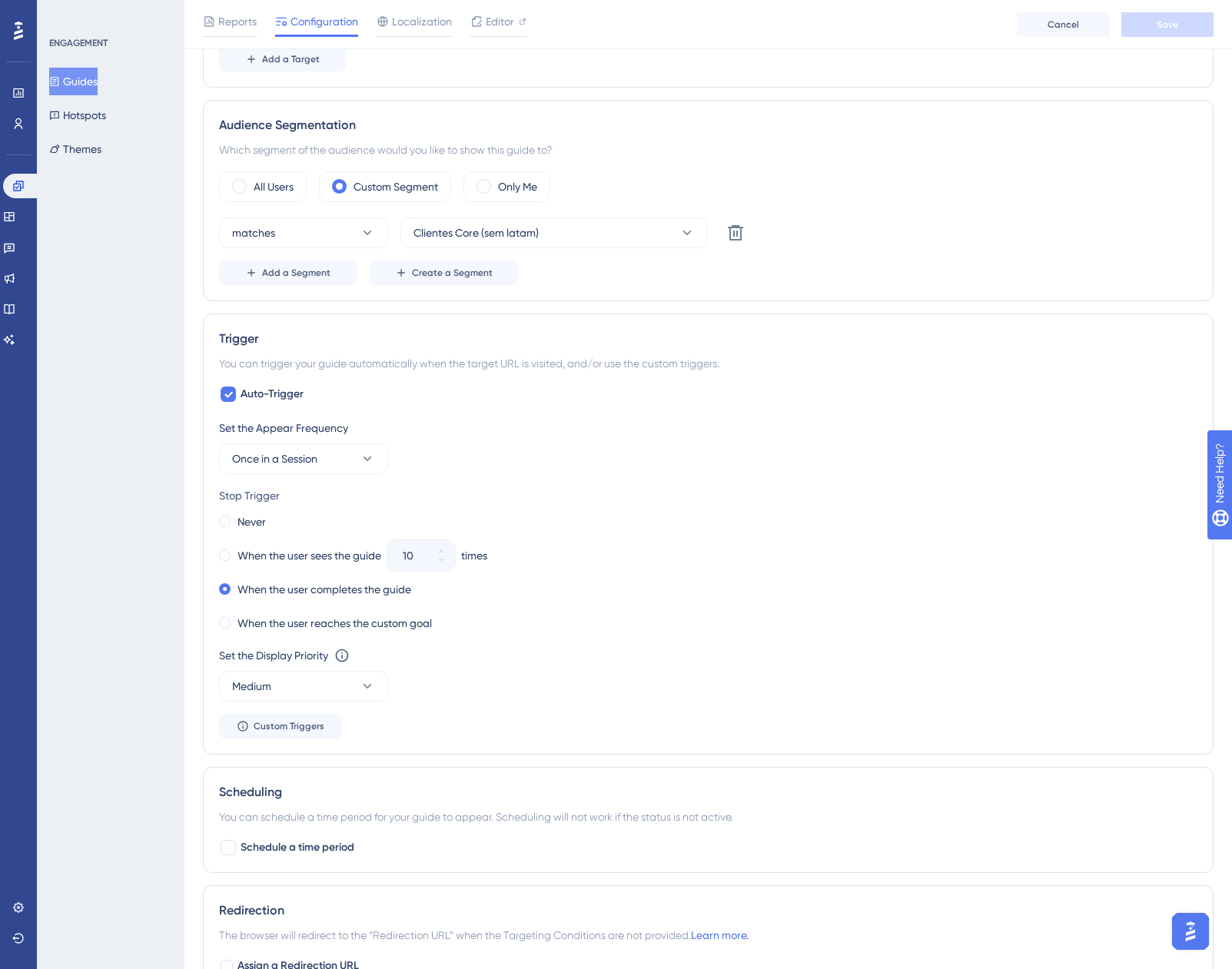
scroll to position [615, 0]
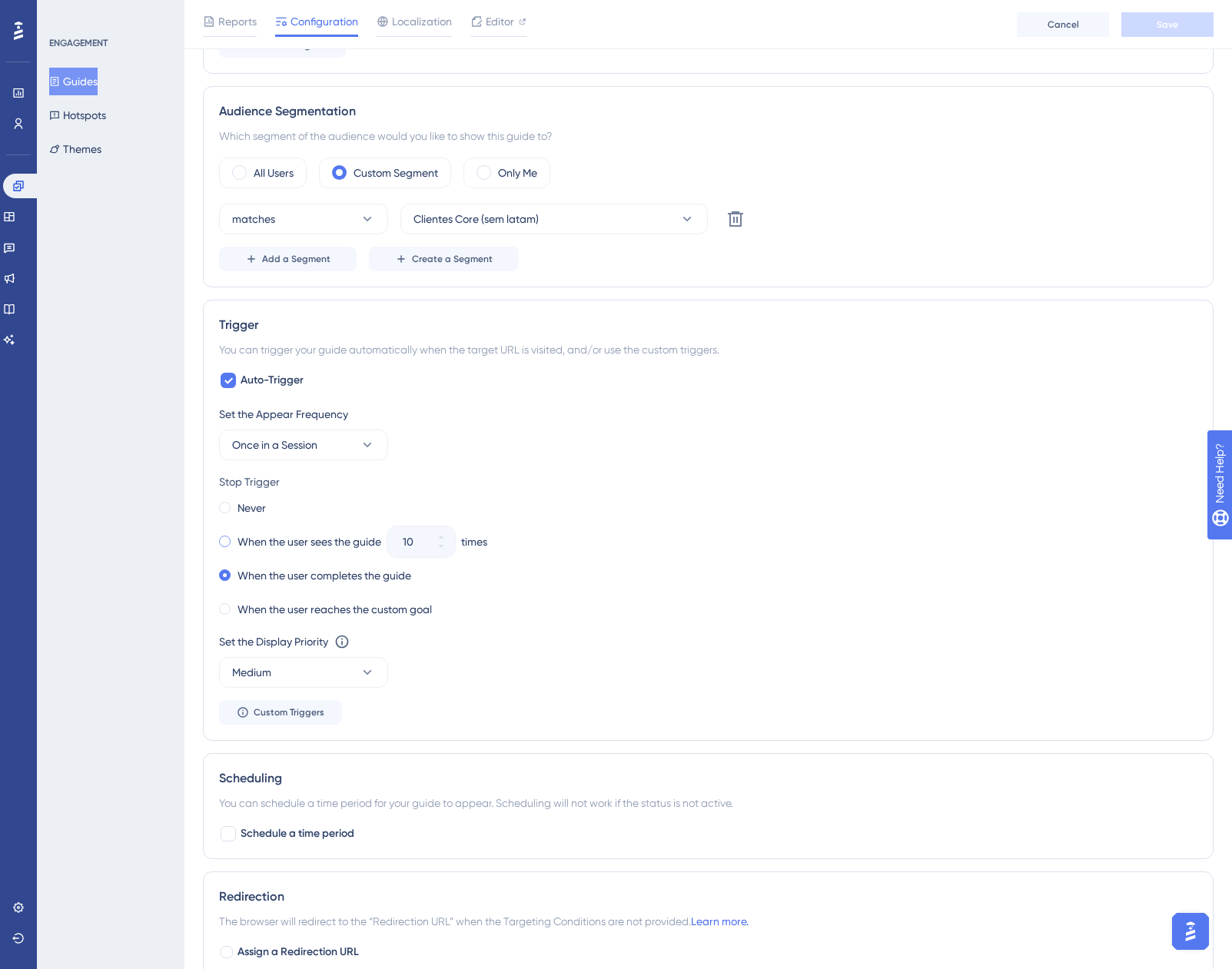
drag, startPoint x: 226, startPoint y: 548, endPoint x: 255, endPoint y: 549, distance: 29.0
click at [226, 546] on div "When the user sees the guide" at bounding box center [299, 541] width 162 height 21
click at [413, 545] on input "10" at bounding box center [413, 542] width 21 height 19
click at [408, 539] on input "10" at bounding box center [413, 542] width 21 height 19
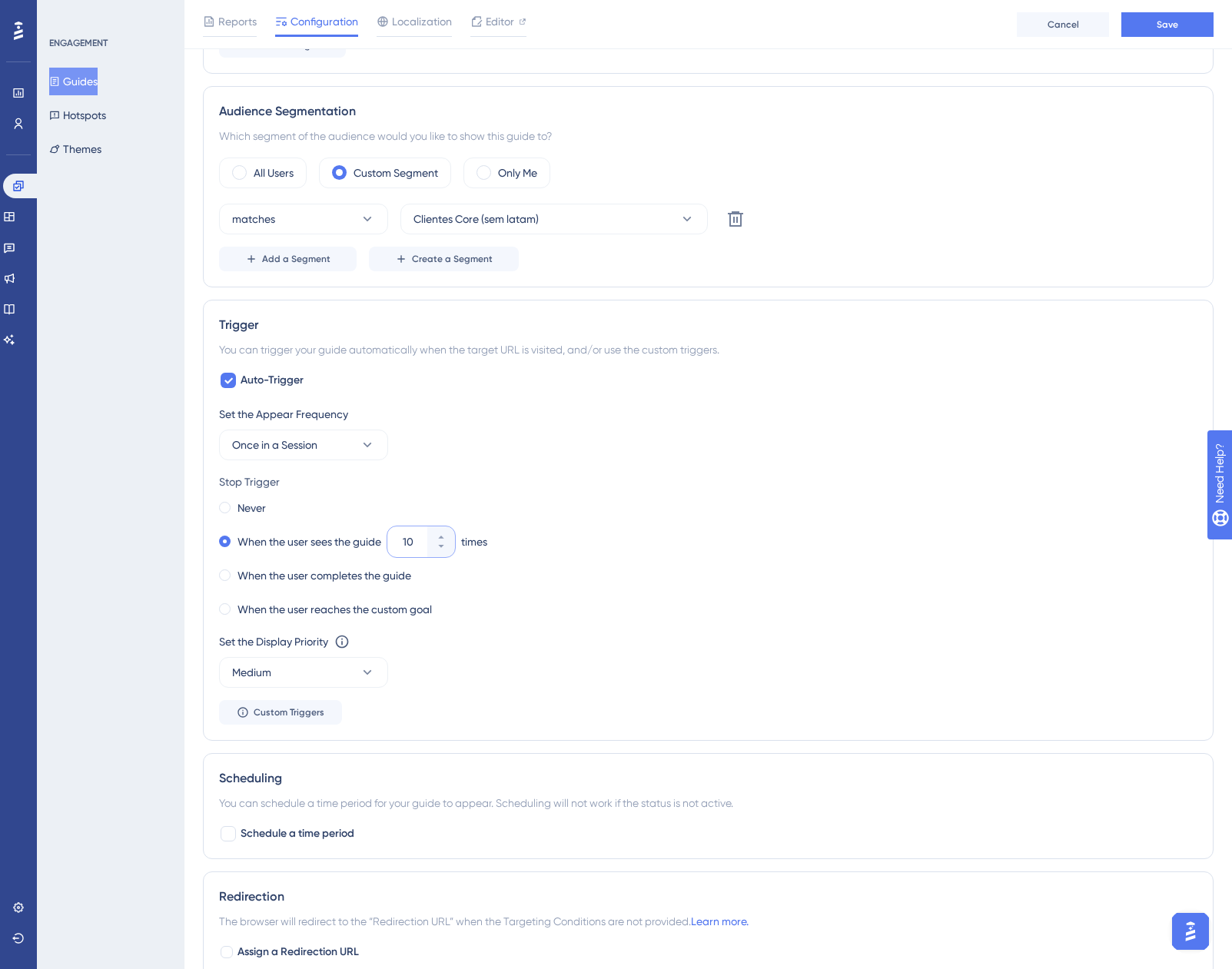
click at [408, 539] on input "10" at bounding box center [413, 542] width 21 height 19
click at [628, 542] on div "When the user sees the guide 2 times" at bounding box center [707, 541] width 978 height 21
click at [405, 538] on input "2" at bounding box center [413, 542] width 21 height 19
type input "3"
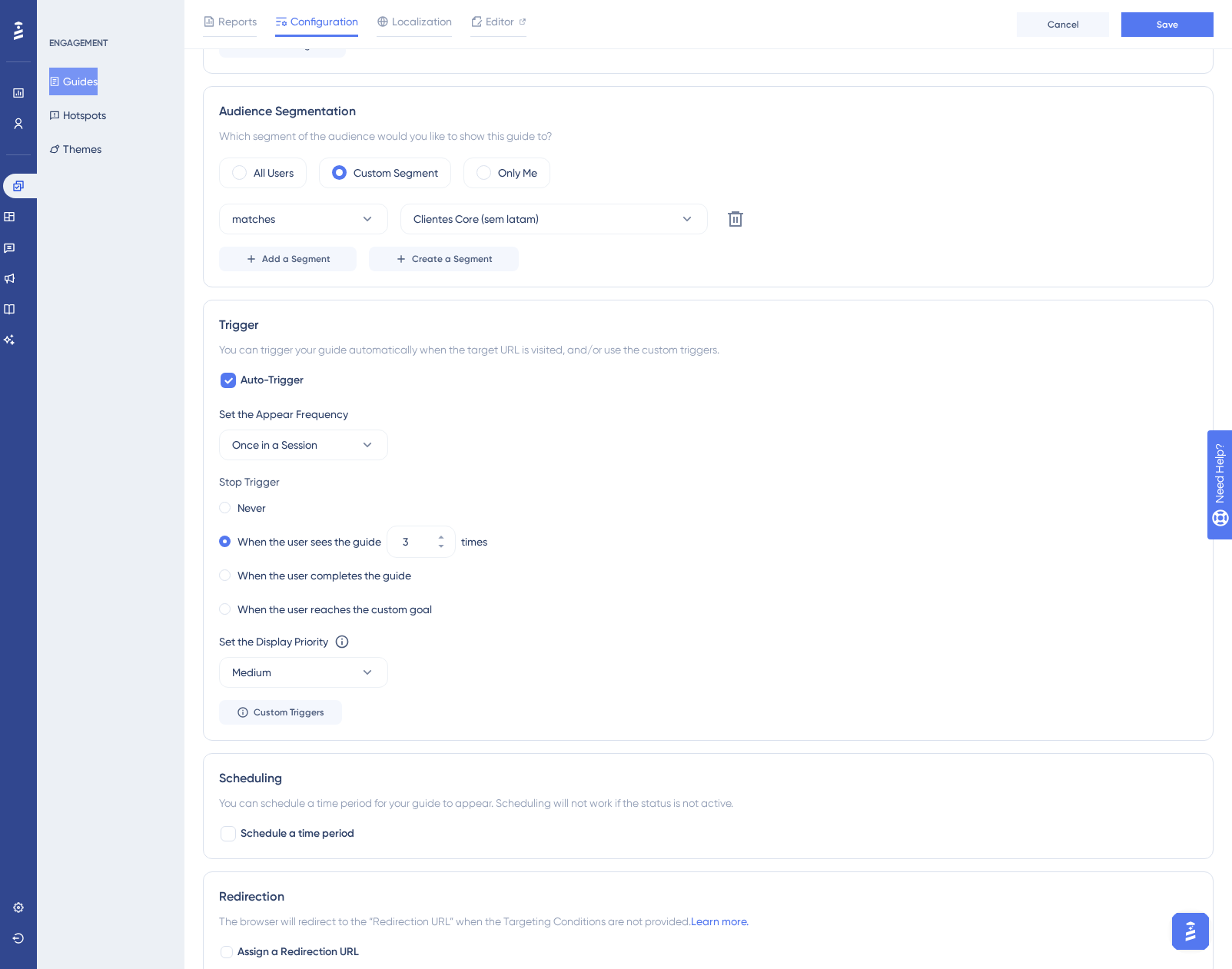
click at [703, 501] on div "Never" at bounding box center [707, 508] width 978 height 21
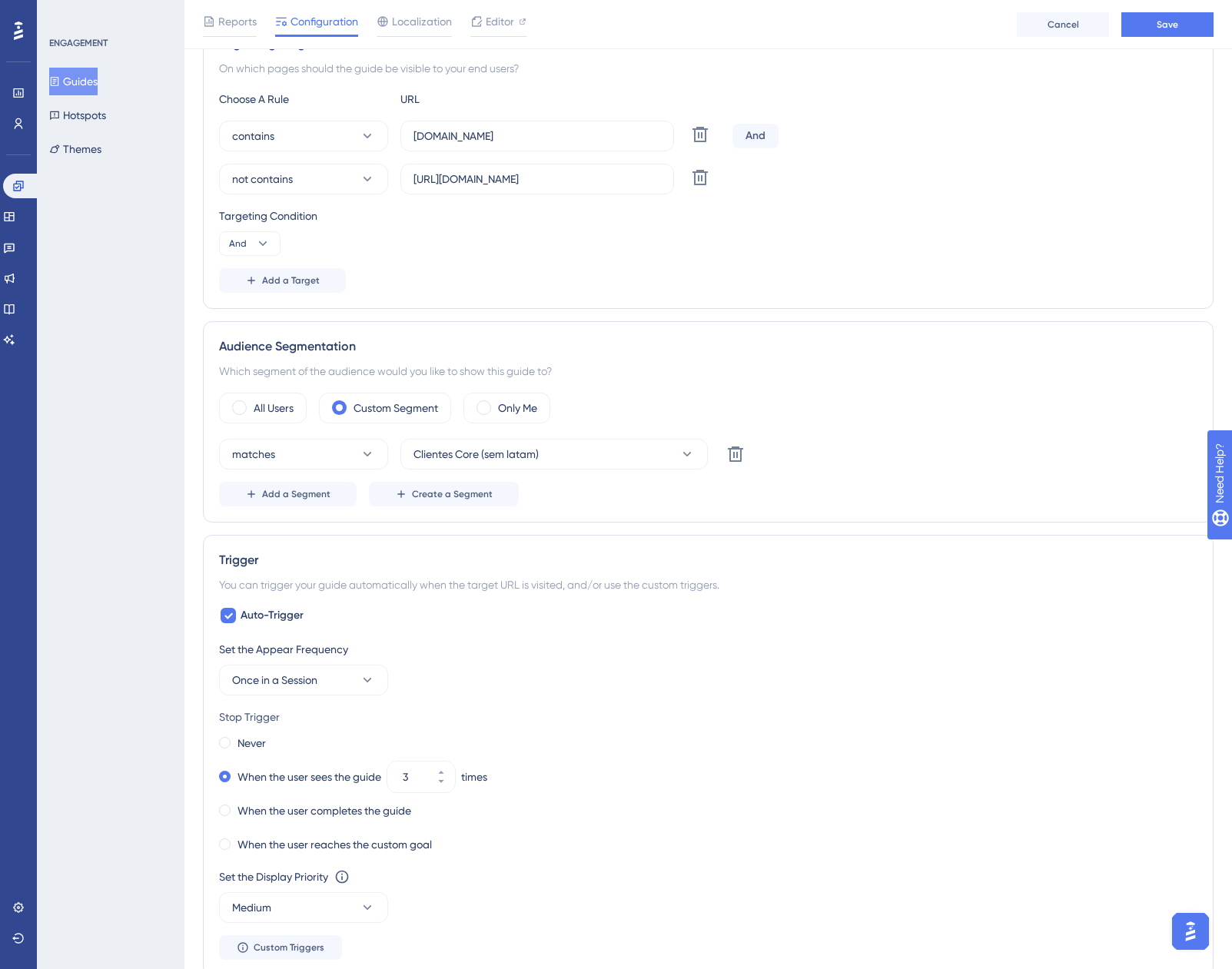
scroll to position [0, 0]
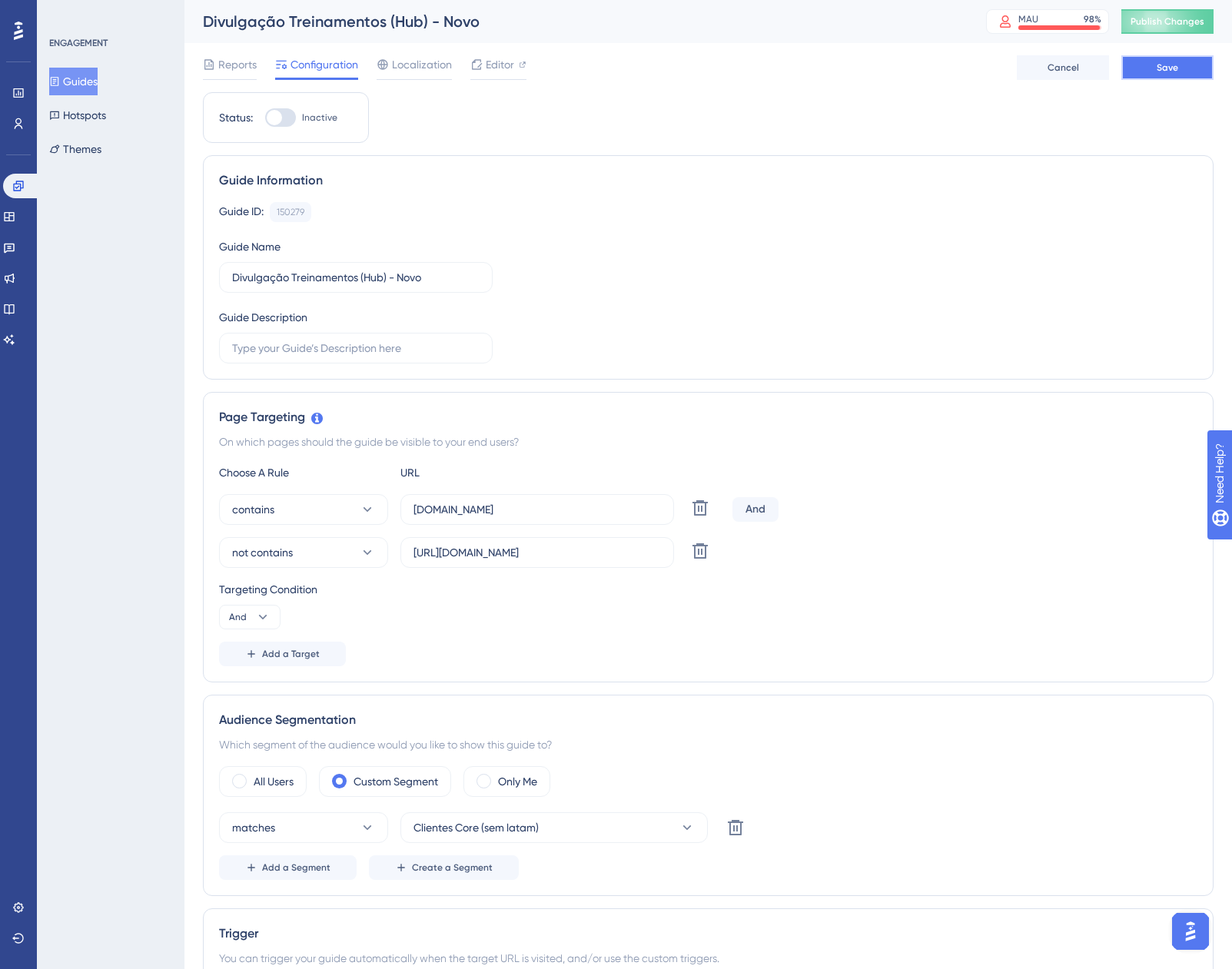
click at [1157, 78] on button "Save" at bounding box center [1168, 68] width 93 height 25
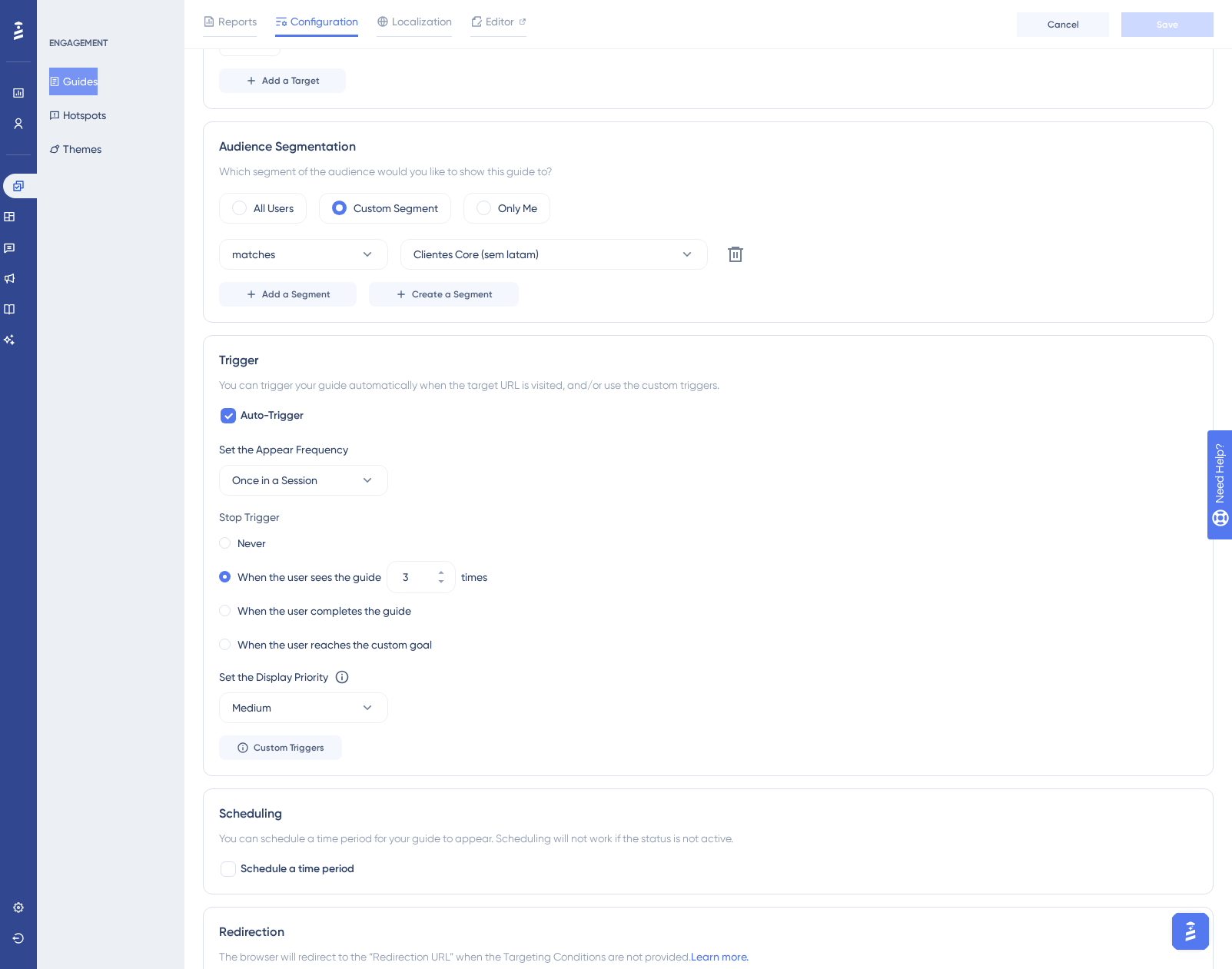
scroll to position [768, 0]
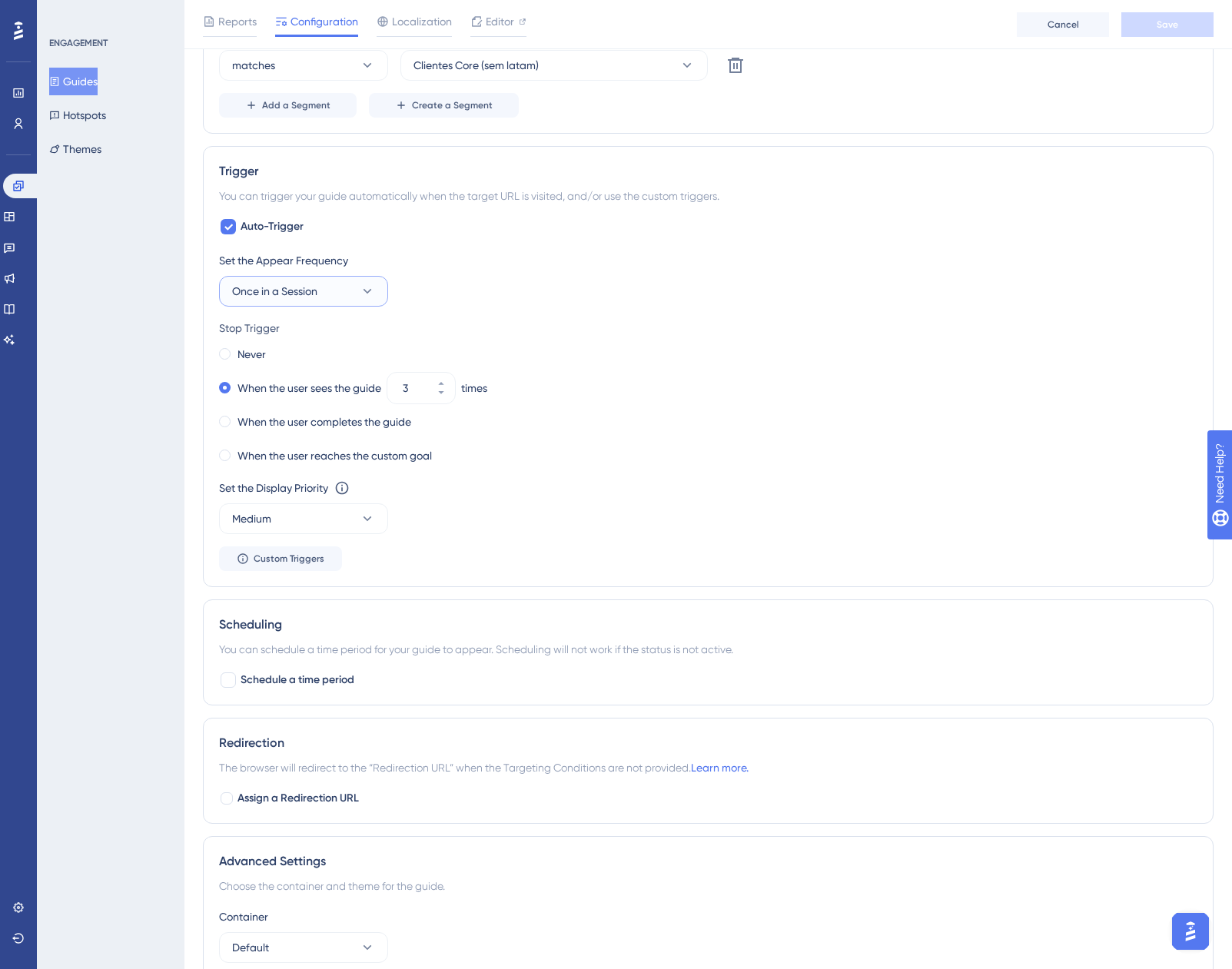
click at [347, 295] on button "Once in a Session" at bounding box center [303, 292] width 169 height 31
click at [308, 388] on div "Once [DATE] Once [DATE]" at bounding box center [303, 400] width 124 height 31
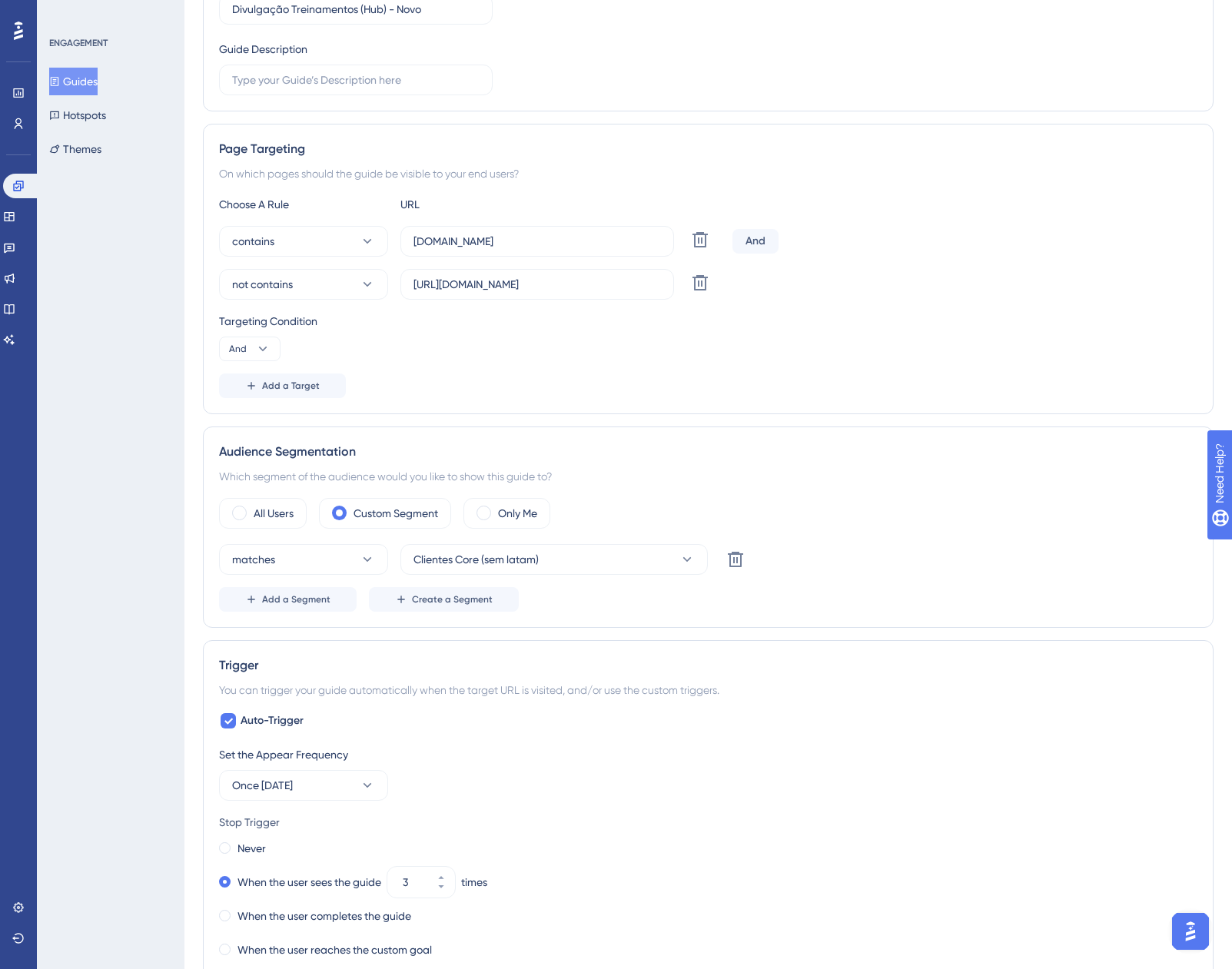
scroll to position [0, 0]
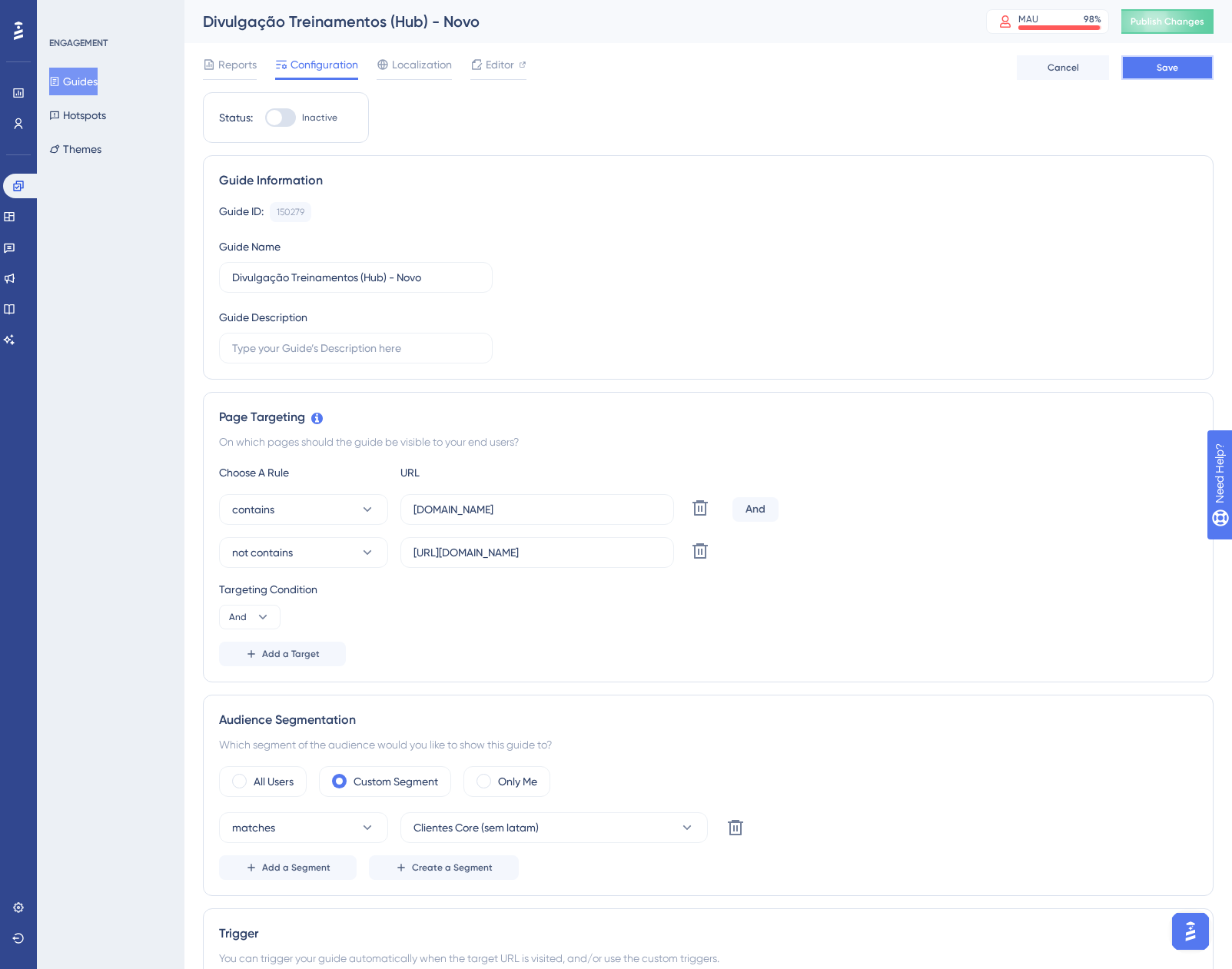
click at [1144, 68] on button "Save" at bounding box center [1168, 68] width 93 height 25
click at [476, 33] on icon at bounding box center [477, 28] width 15 height 15
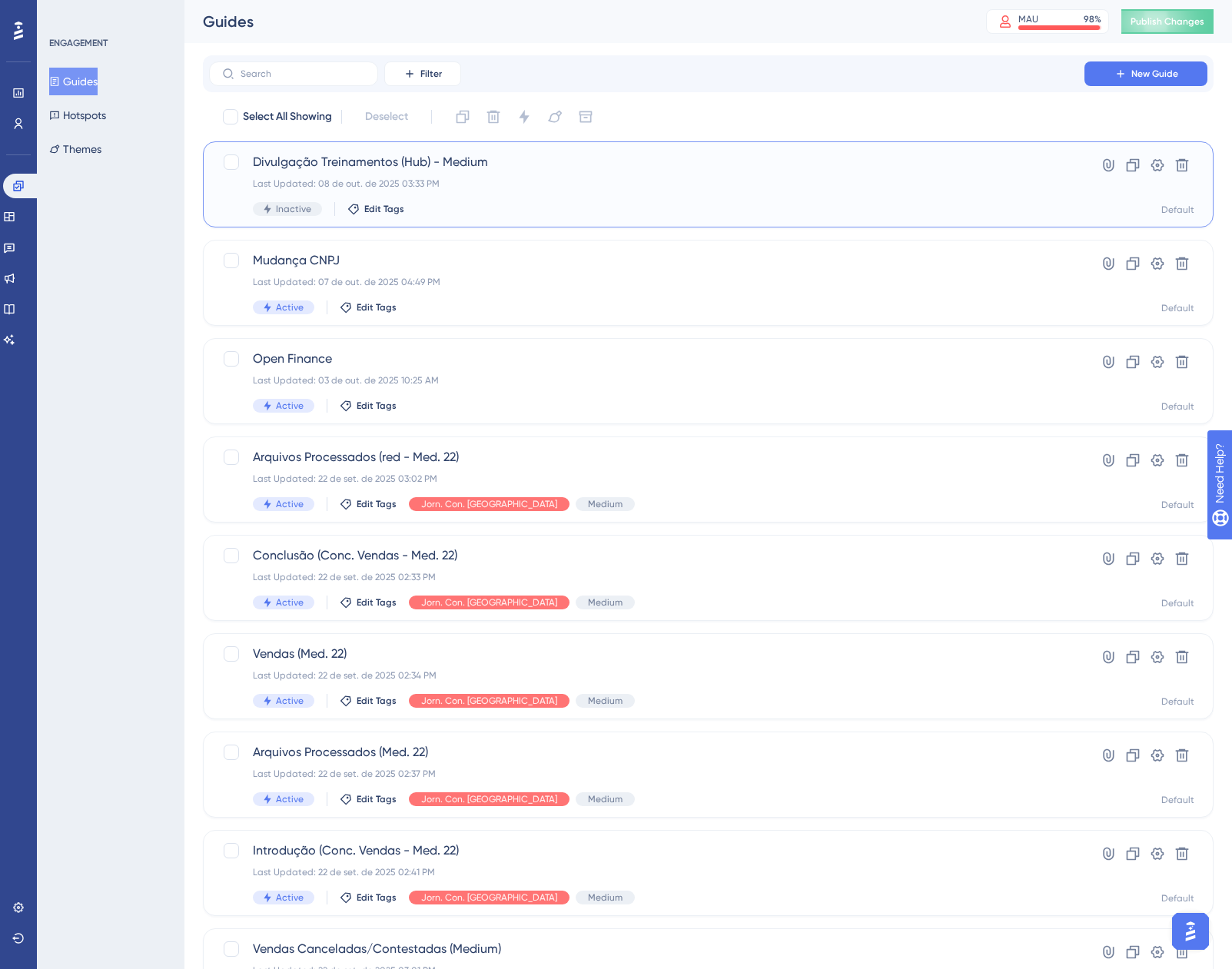
click at [442, 155] on span "Divulgação Treinamentos (Hub) - Medium" at bounding box center [646, 162] width 788 height 19
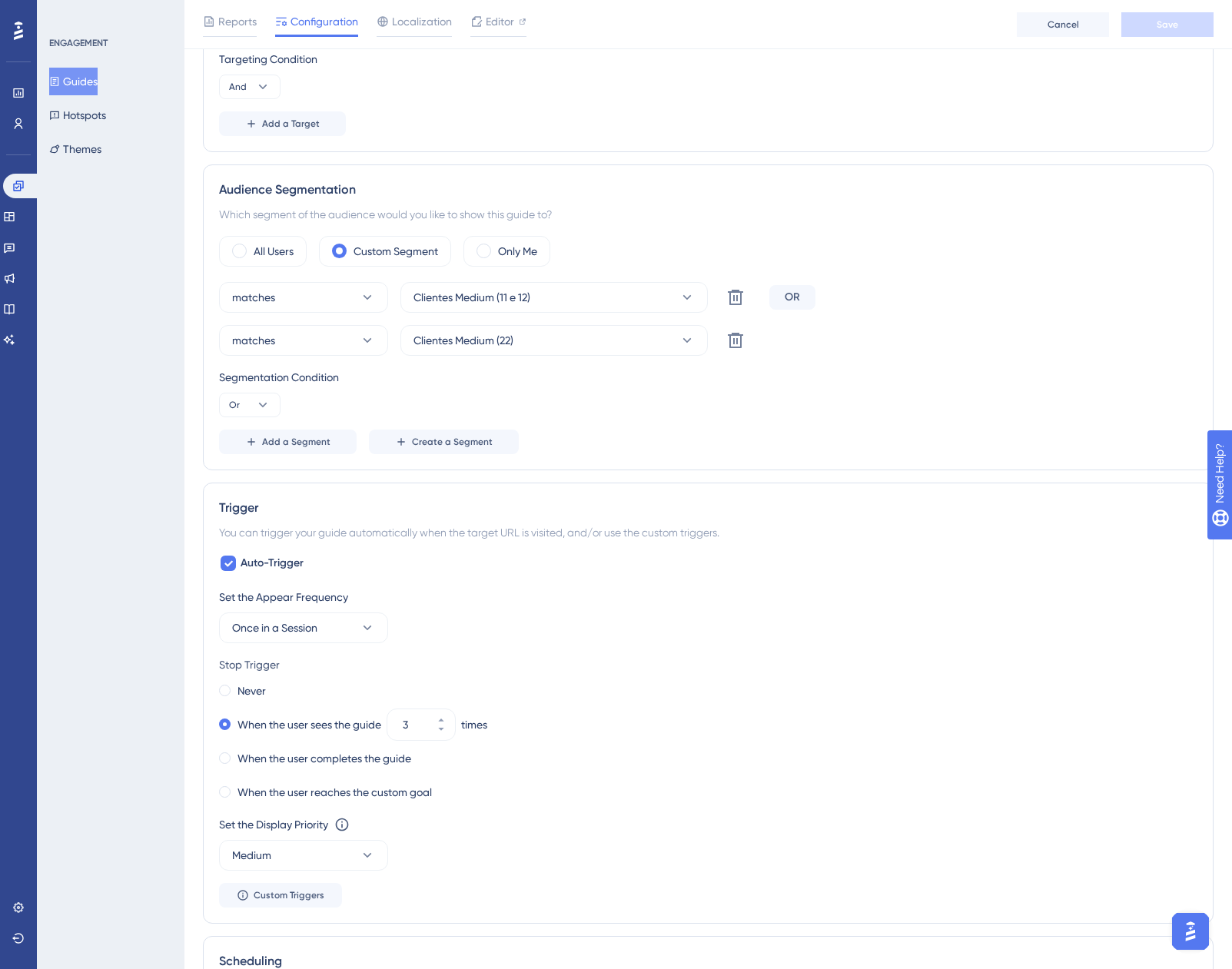
scroll to position [768, 0]
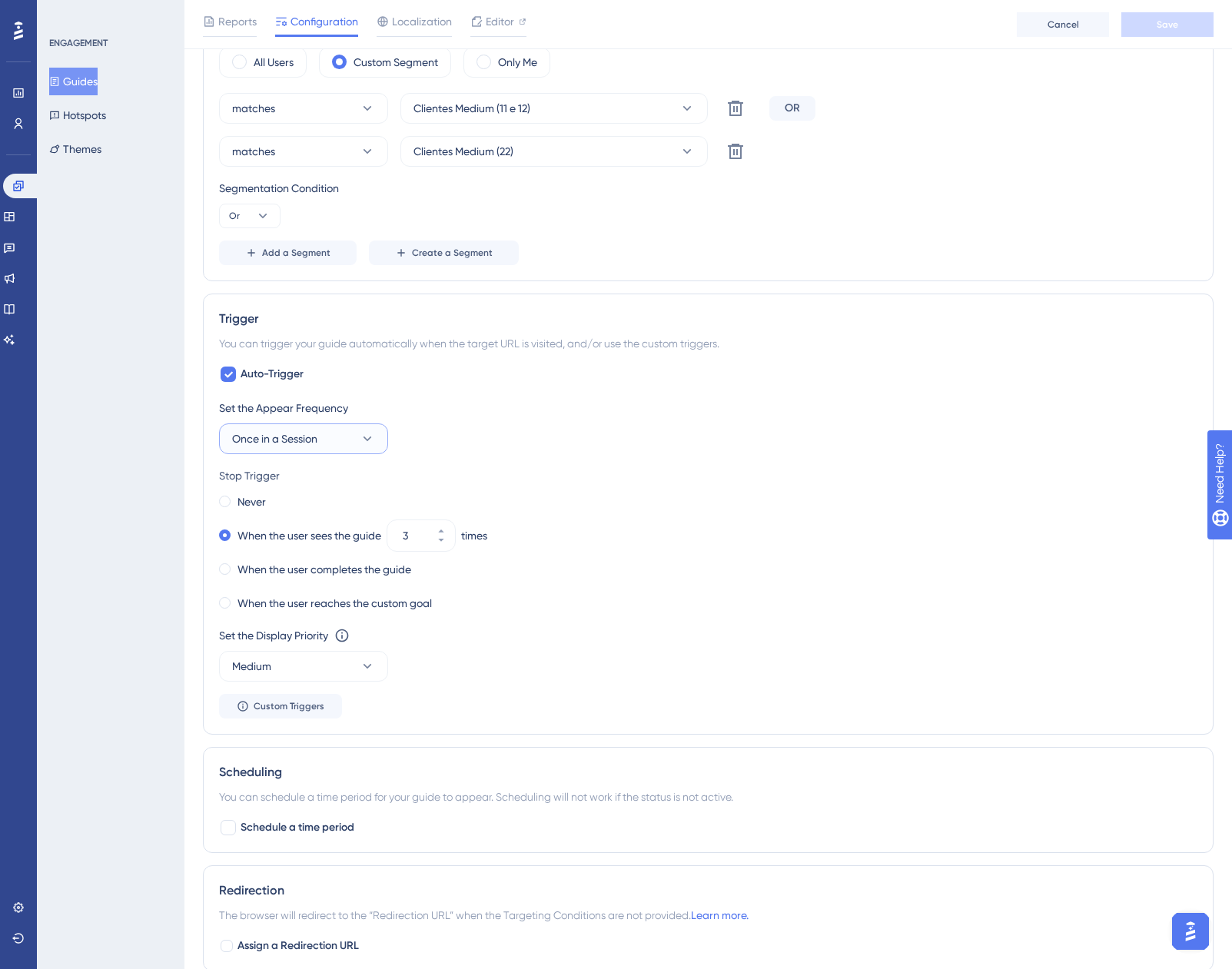
click at [281, 436] on span "Once in a Session" at bounding box center [274, 439] width 85 height 19
click at [300, 542] on span "Once [DATE]" at bounding box center [271, 547] width 61 height 19
click at [582, 400] on div "Set the Appear Frequency" at bounding box center [707, 408] width 978 height 19
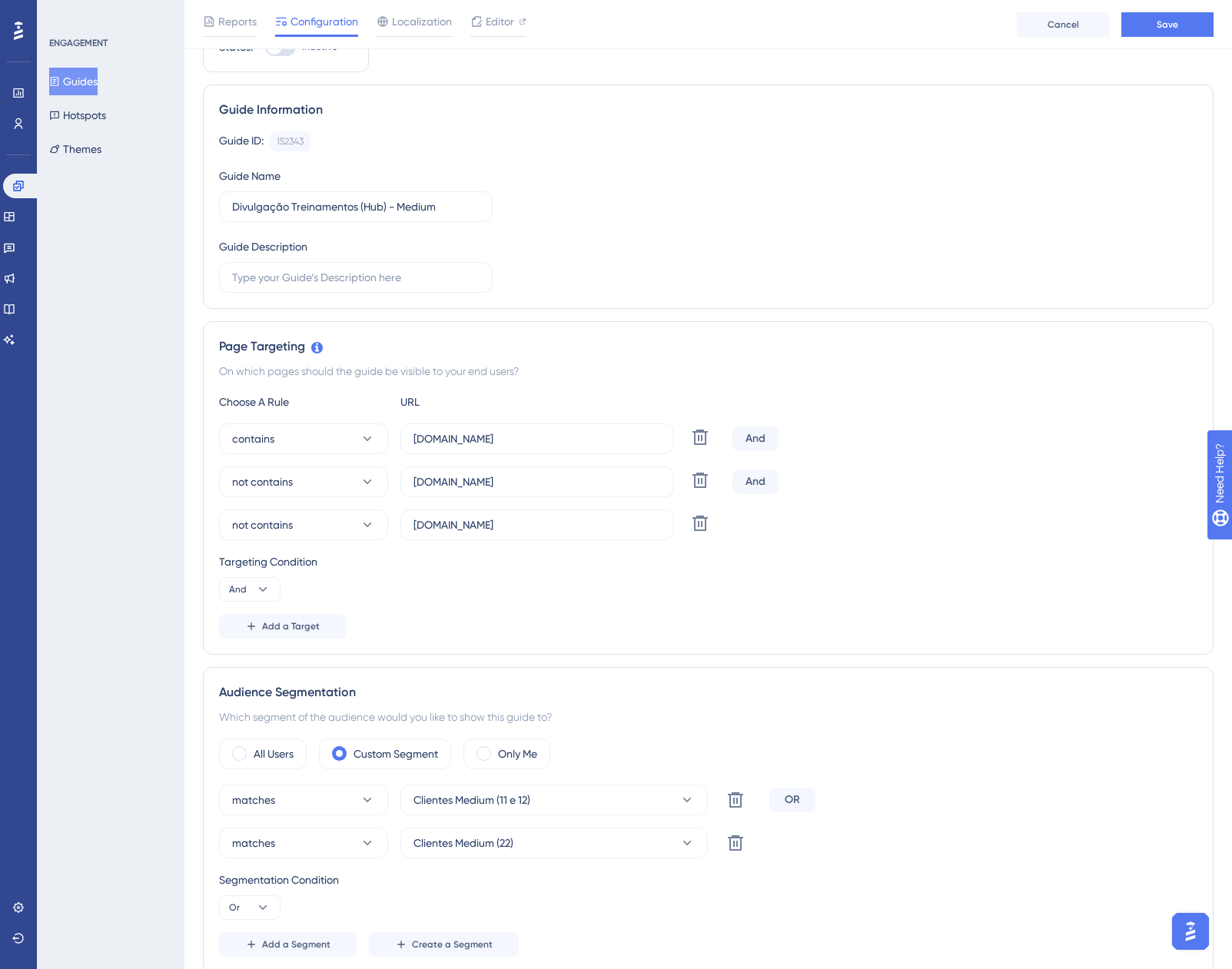
scroll to position [0, 0]
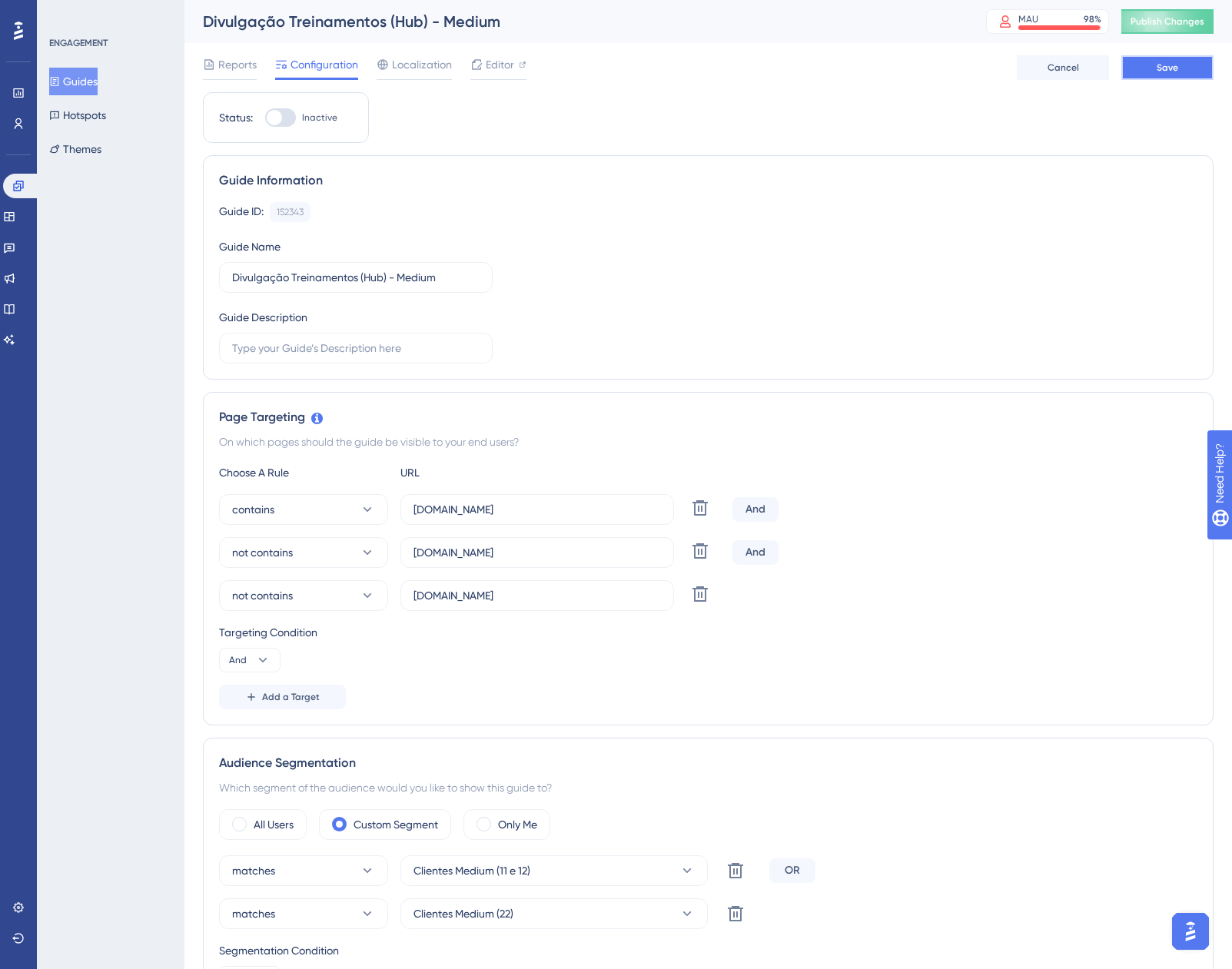
click at [1162, 69] on span "Save" at bounding box center [1167, 68] width 21 height 12
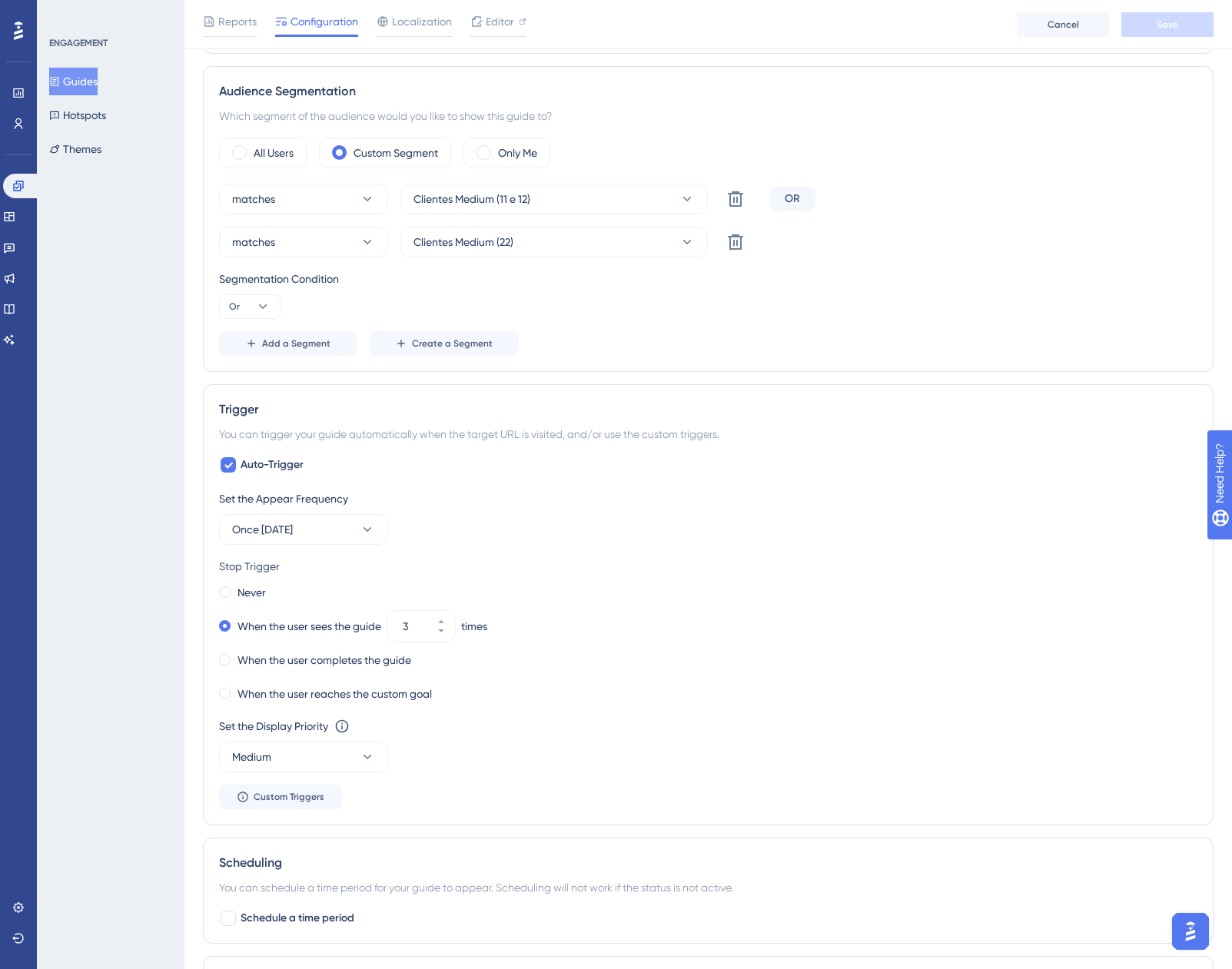
scroll to position [692, 0]
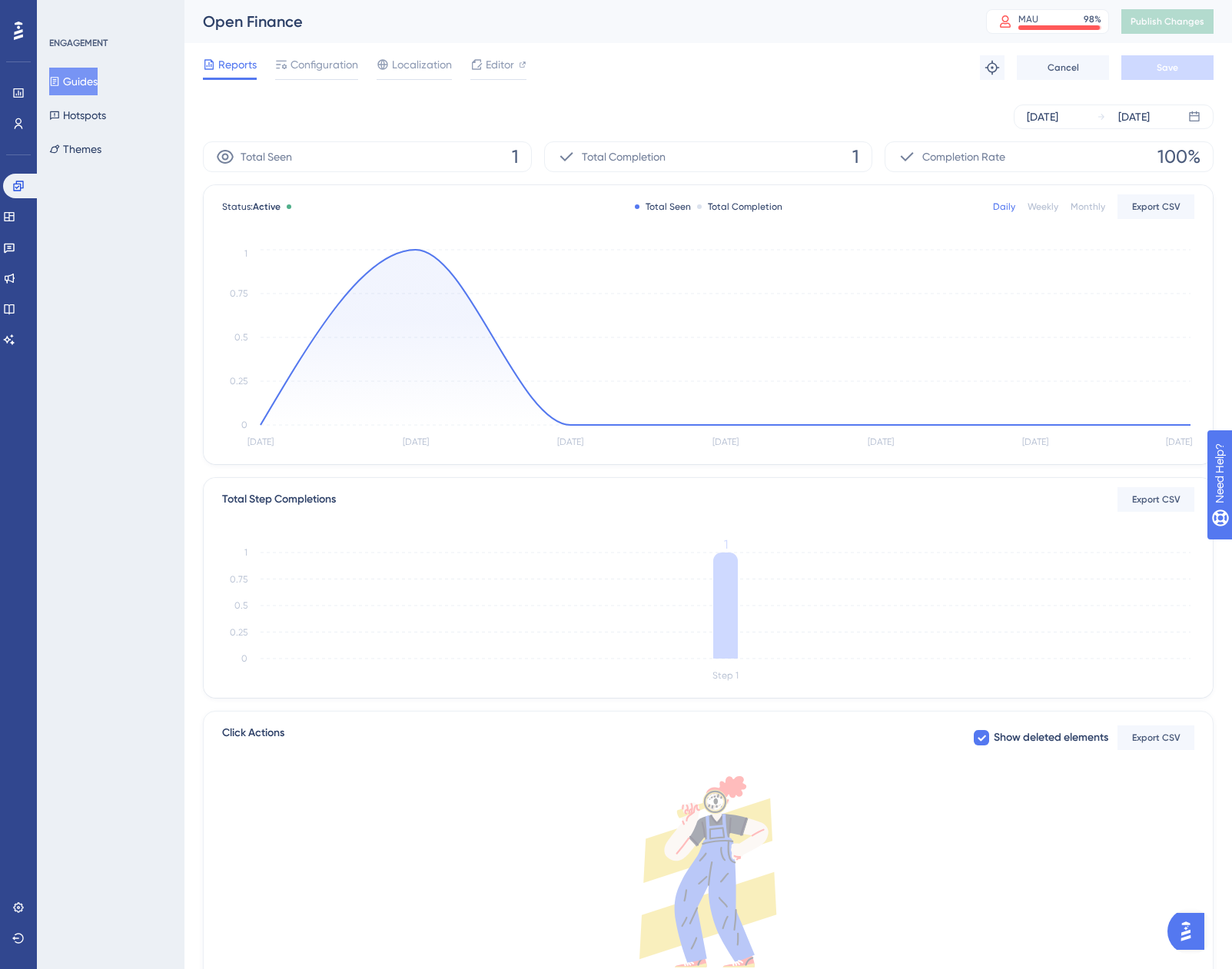
click at [91, 93] on button "Guides" at bounding box center [73, 81] width 48 height 27
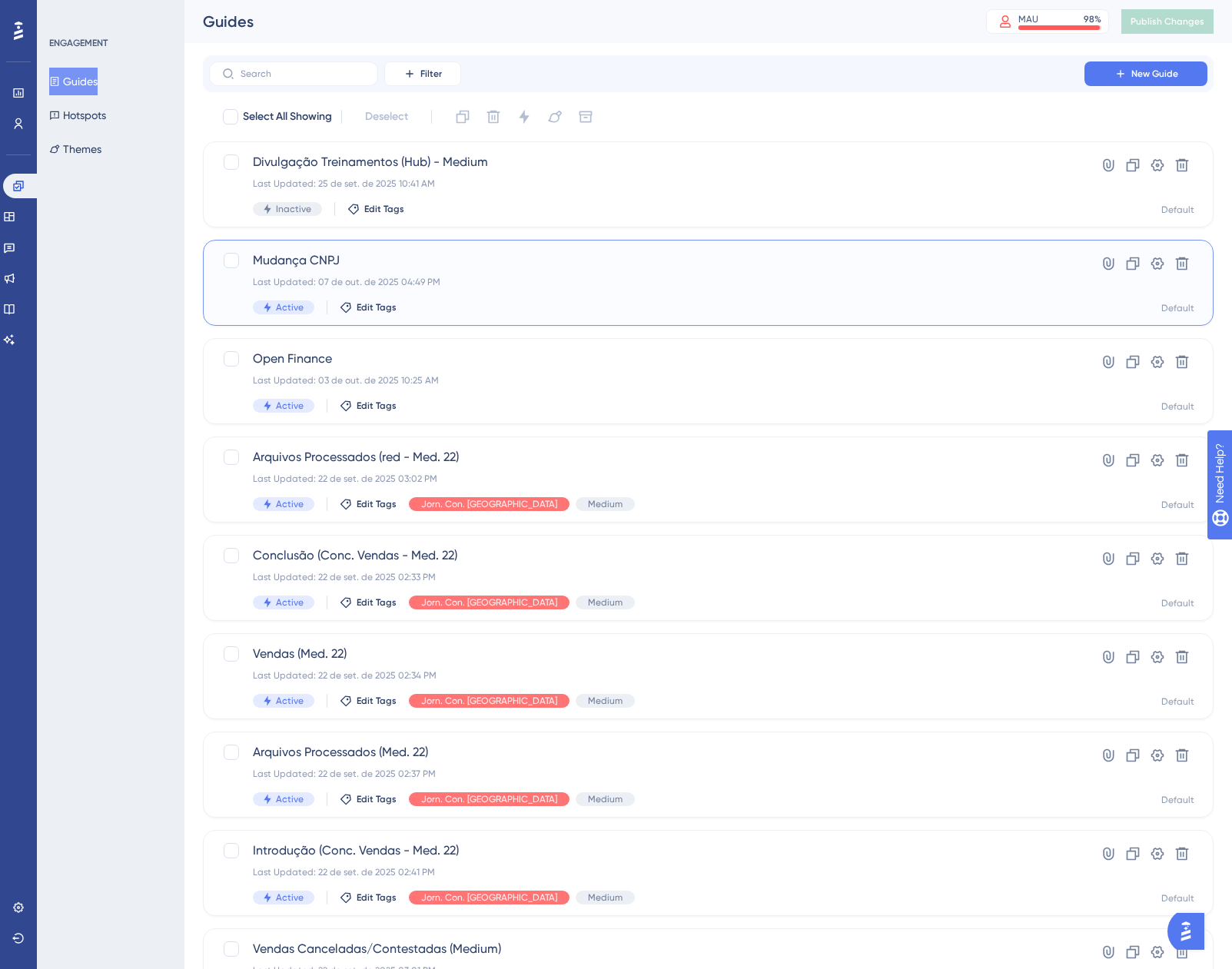
click at [482, 271] on div "Mudança CNPJ Last Updated: 07 de out. de 2025 04:49 PM Active Edit Tags" at bounding box center [646, 282] width 788 height 63
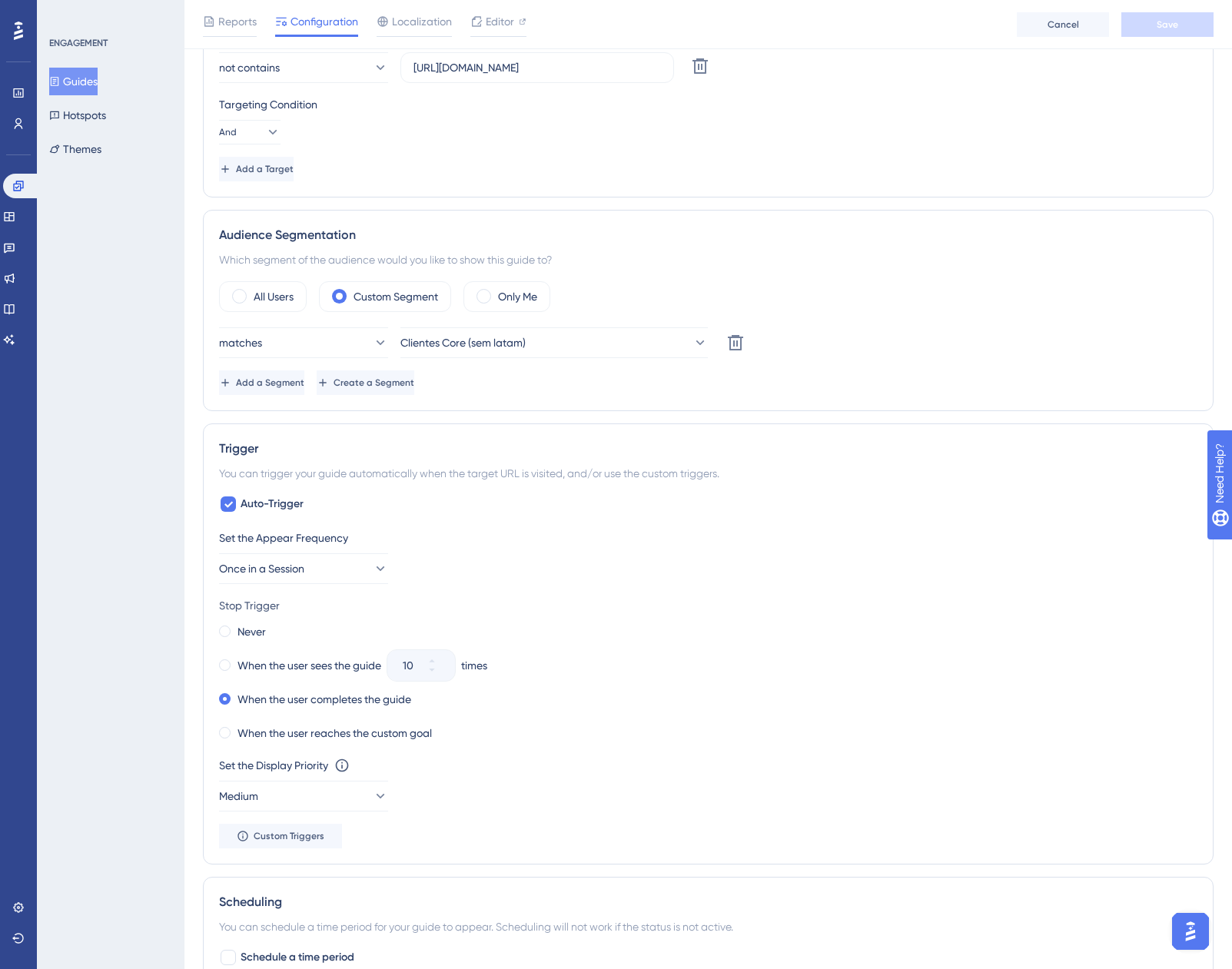
scroll to position [538, 0]
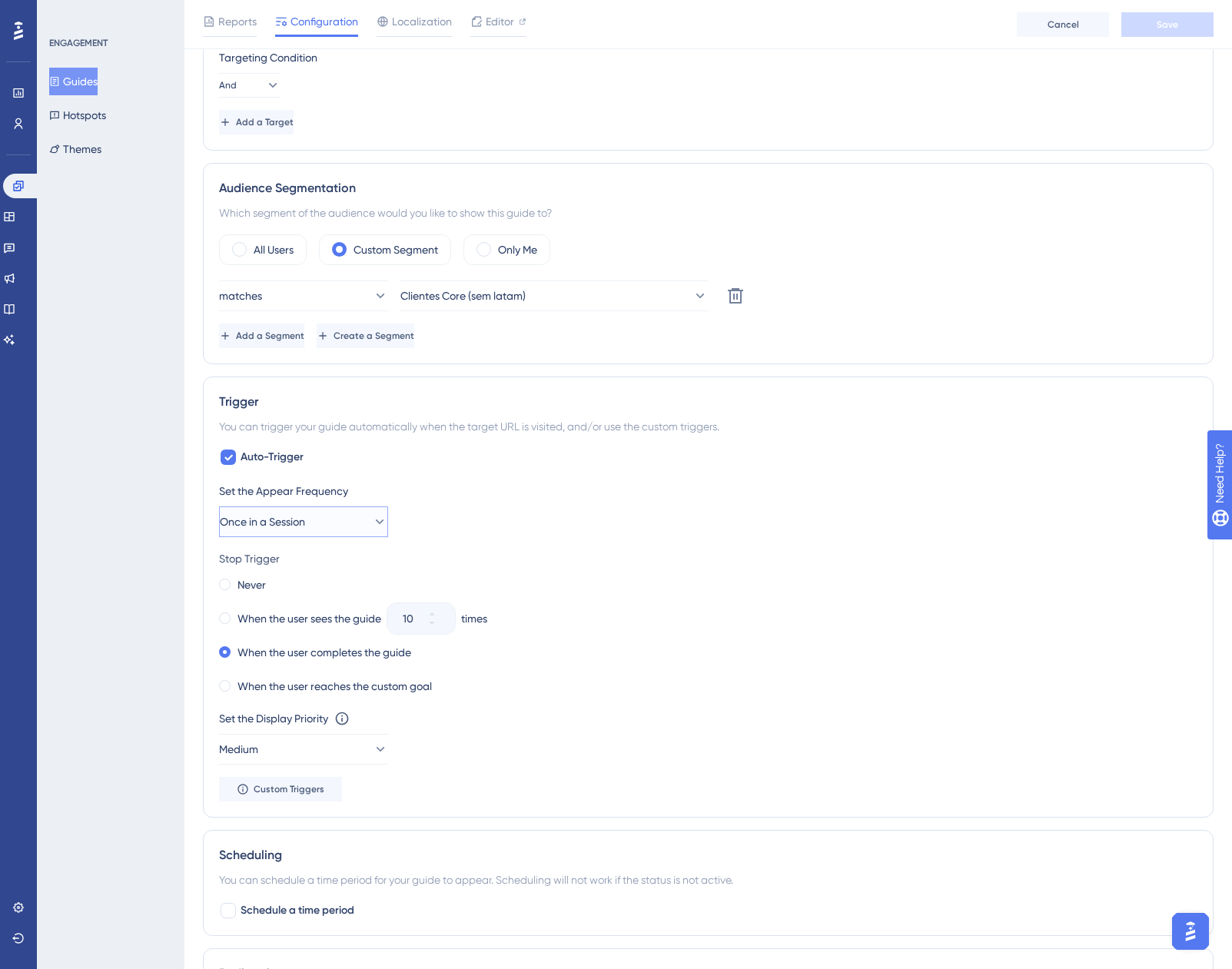
click at [279, 528] on span "Once in a Session" at bounding box center [261, 522] width 85 height 19
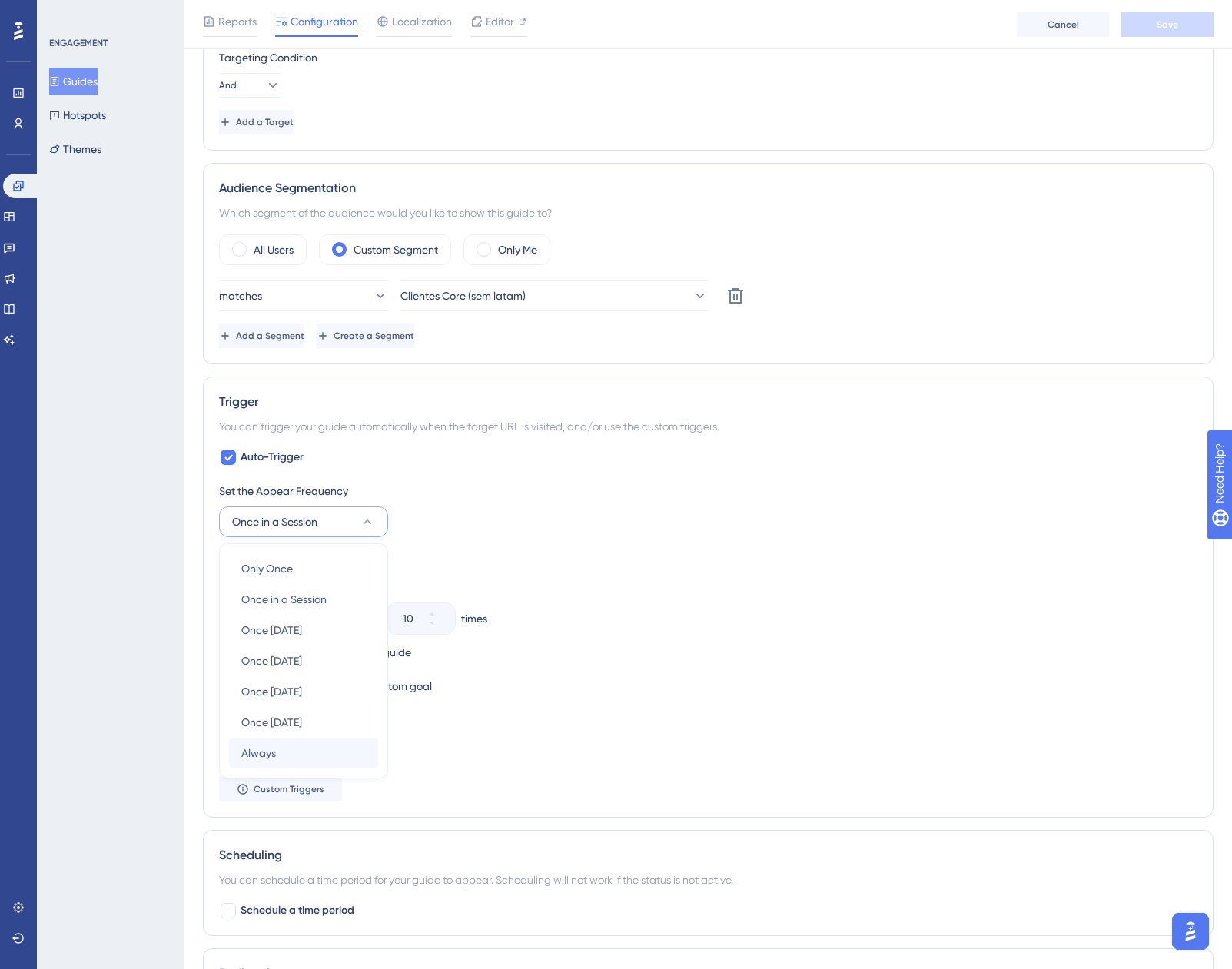
scroll to position [715, 0]
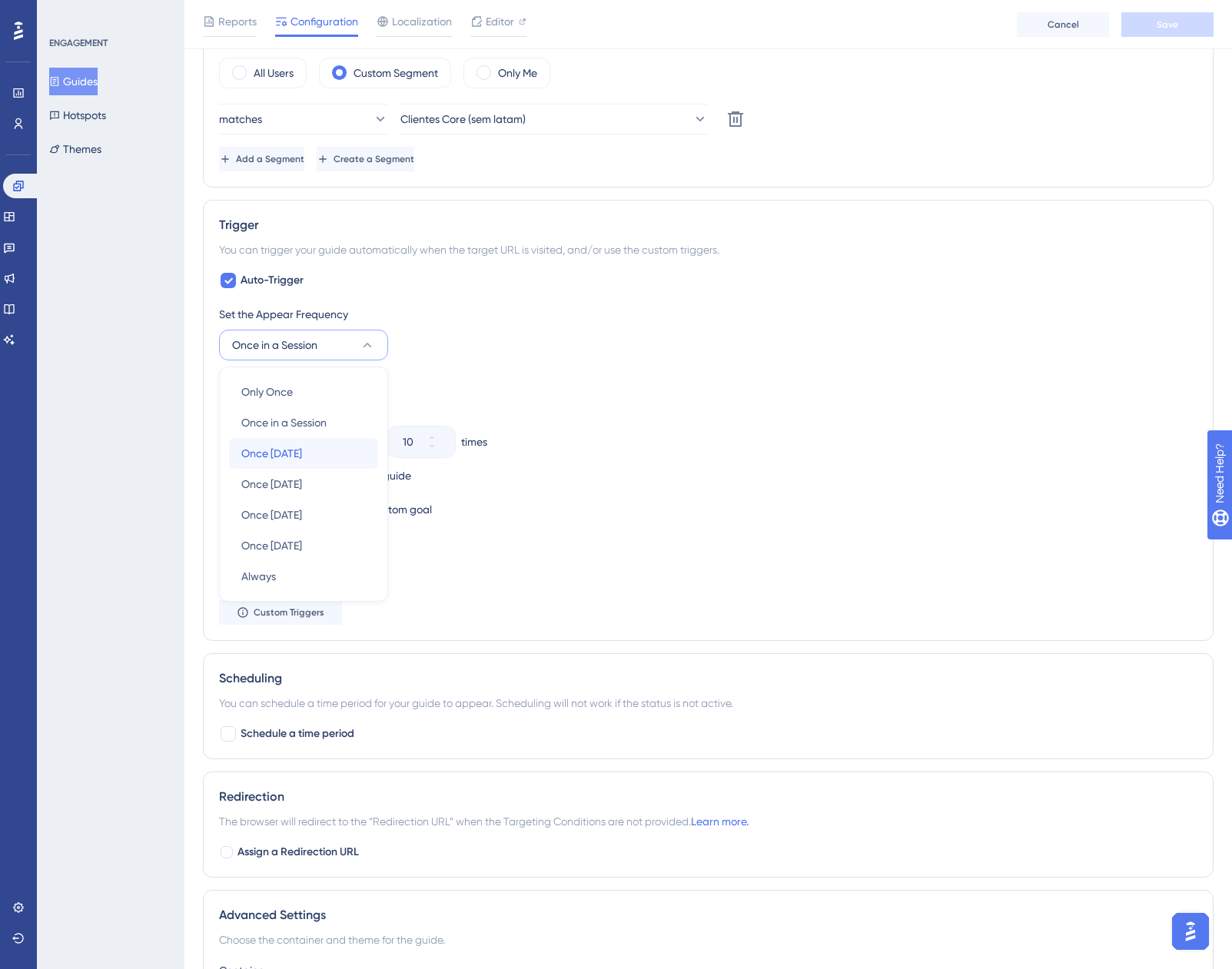
click at [271, 462] on span "Once [DATE]" at bounding box center [271, 454] width 61 height 19
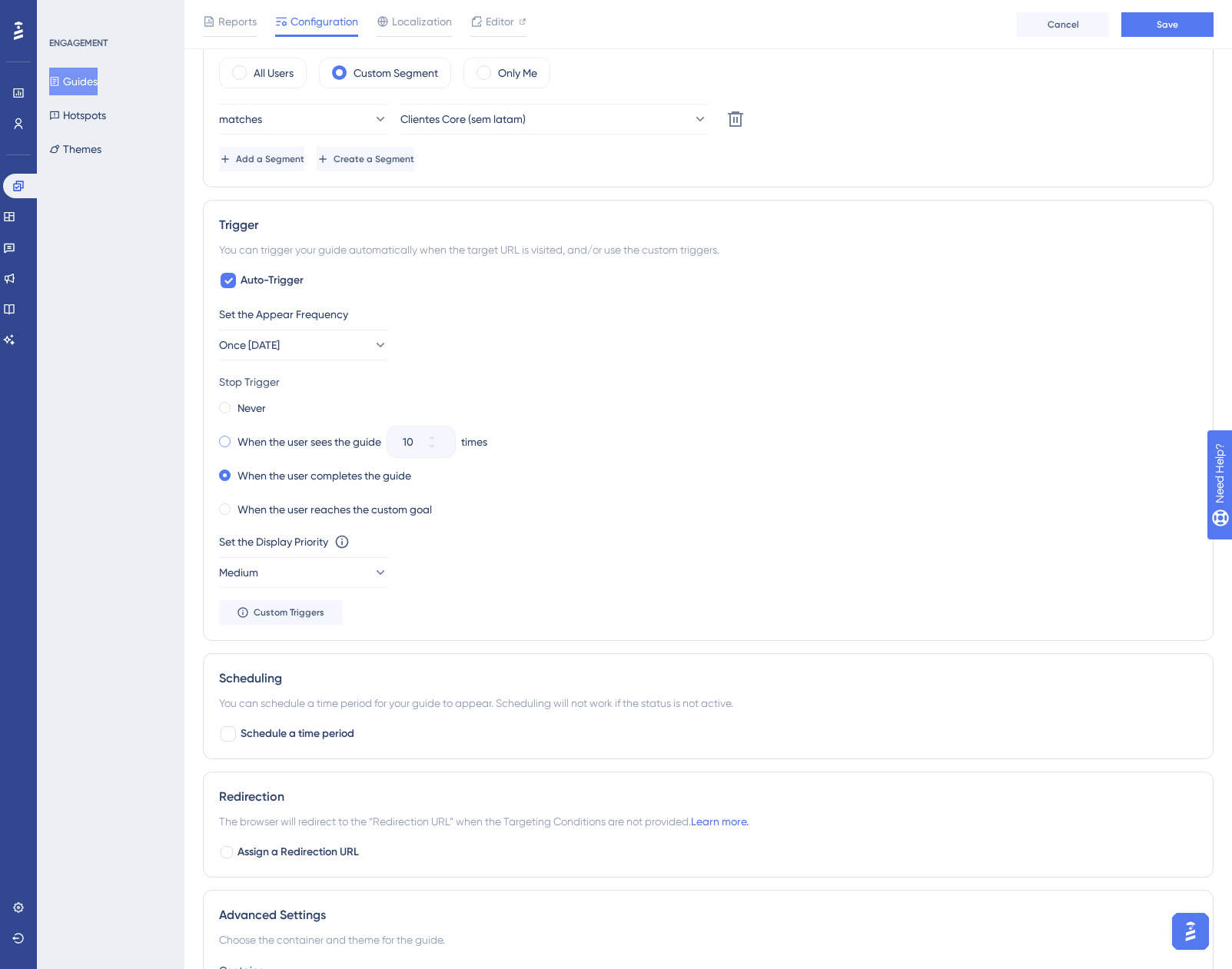
click at [231, 442] on div "When the user sees the guide" at bounding box center [299, 442] width 162 height 21
click at [409, 448] on input "10" at bounding box center [413, 442] width 21 height 19
type input "3"
click at [694, 393] on div "Stop Trigger Never When the user sees the guide 3 times When the user completes…" at bounding box center [707, 447] width 978 height 147
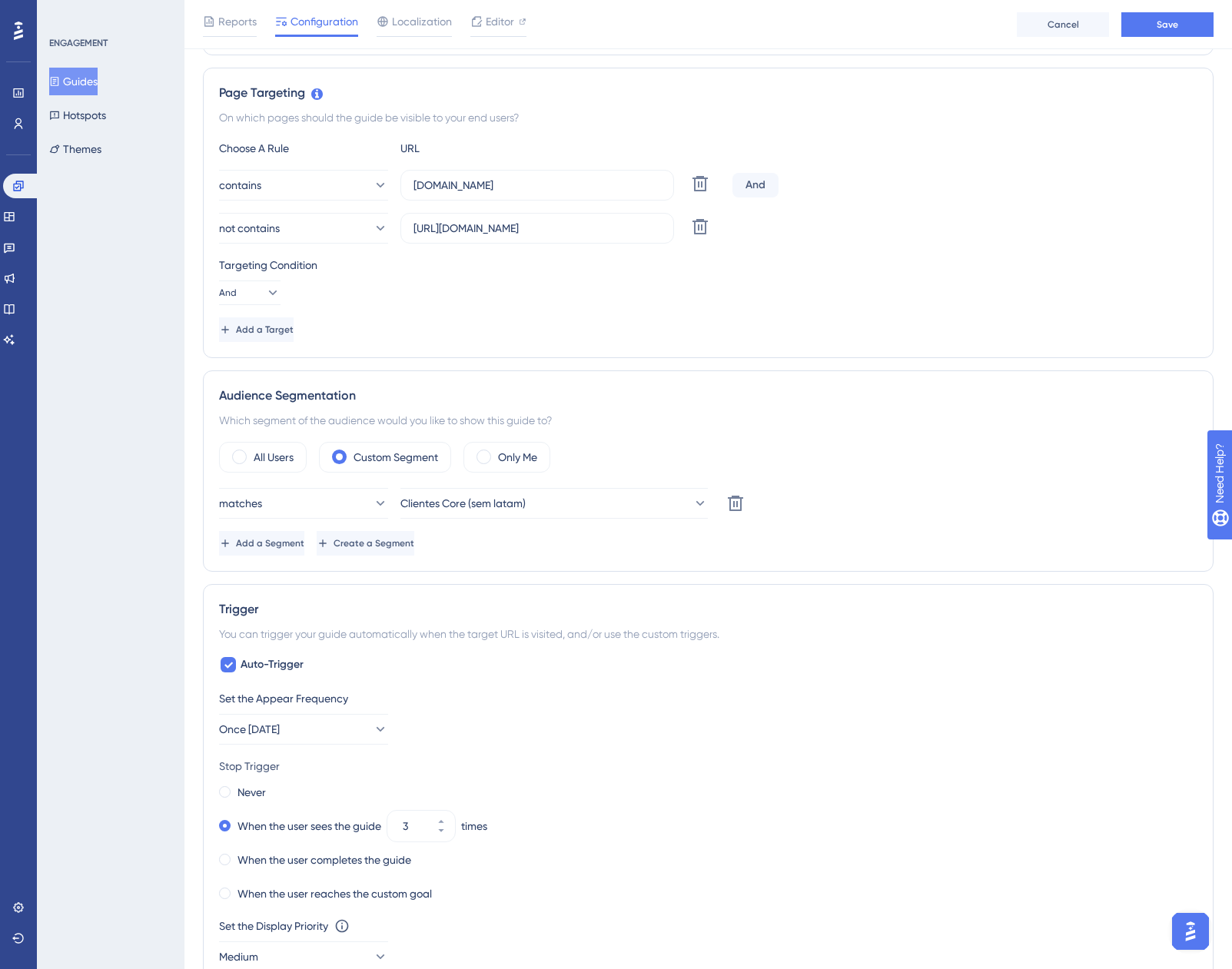
scroll to position [0, 0]
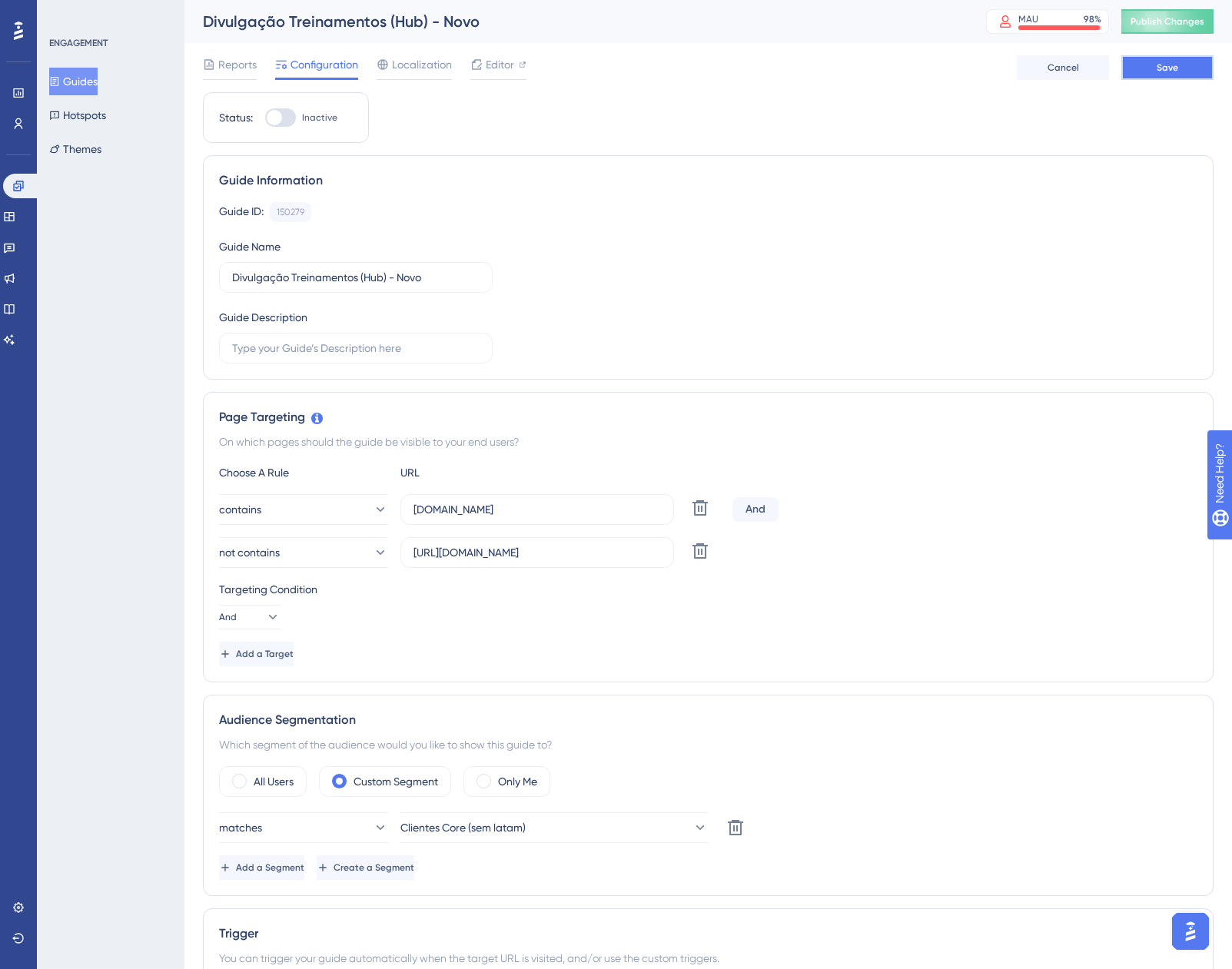
click at [1138, 78] on button "Save" at bounding box center [1168, 68] width 93 height 25
